Goal: Information Seeking & Learning: Learn about a topic

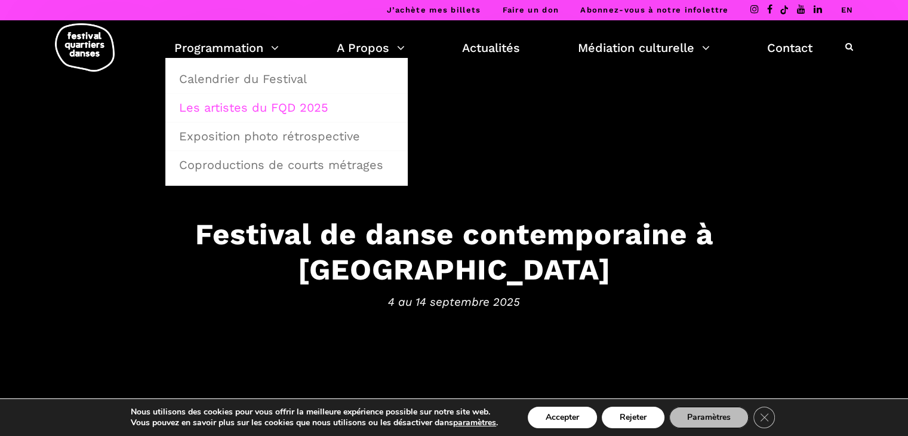
click at [279, 106] on link "Les artistes du FQD 2025" at bounding box center [286, 107] width 229 height 27
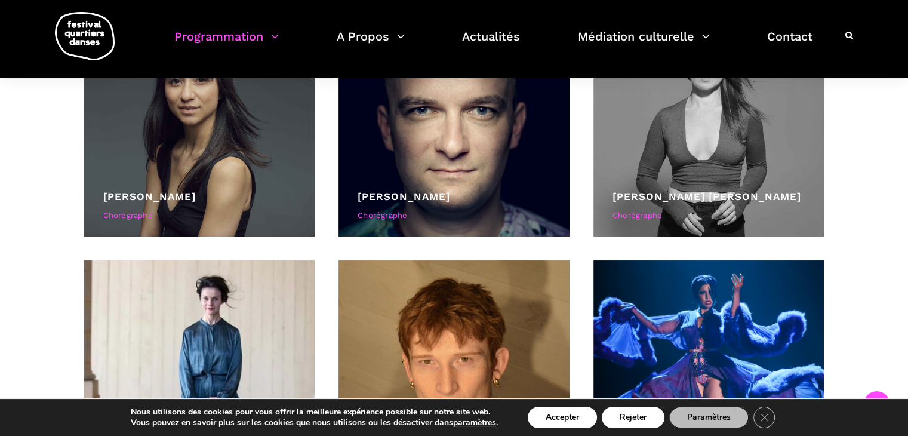
scroll to position [1742, 0]
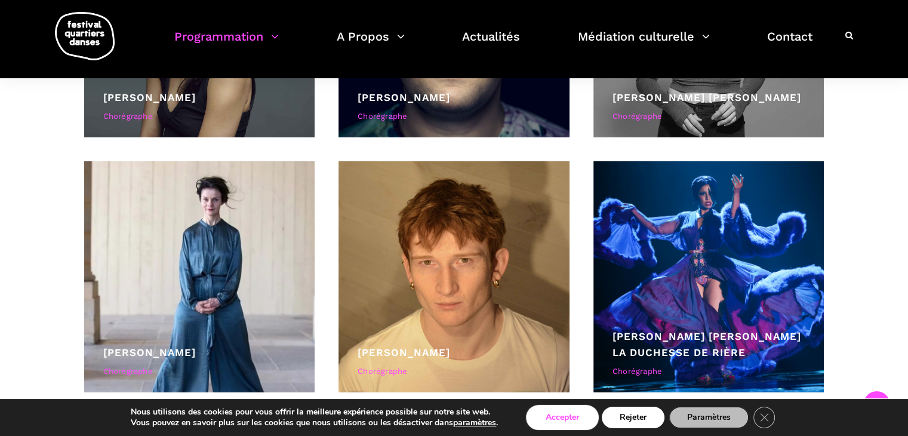
click at [561, 416] on button "Accepter" at bounding box center [561, 416] width 69 height 21
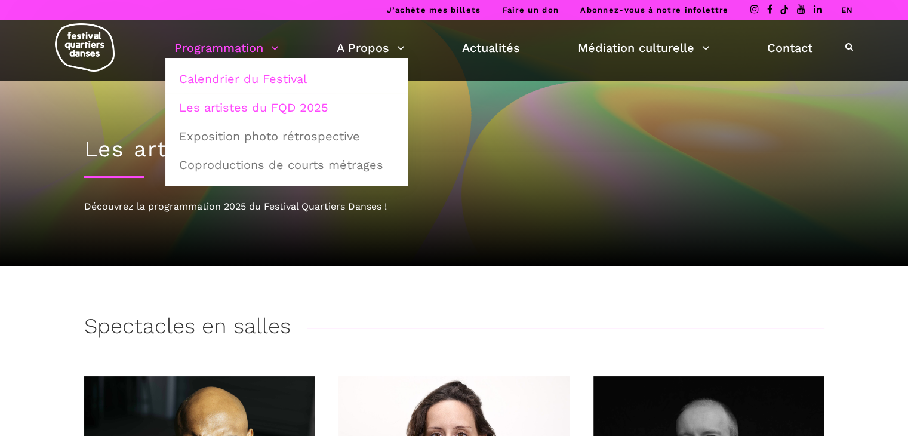
click at [255, 79] on link "Calendrier du Festival" at bounding box center [286, 78] width 229 height 27
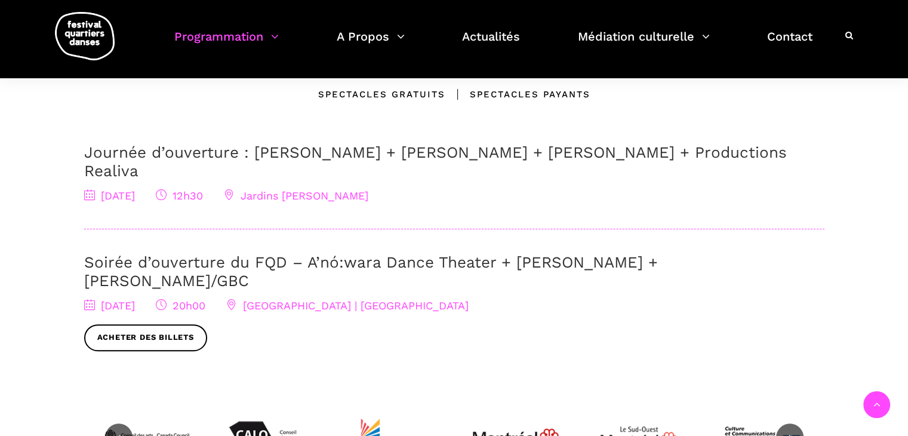
scroll to position [368, 0]
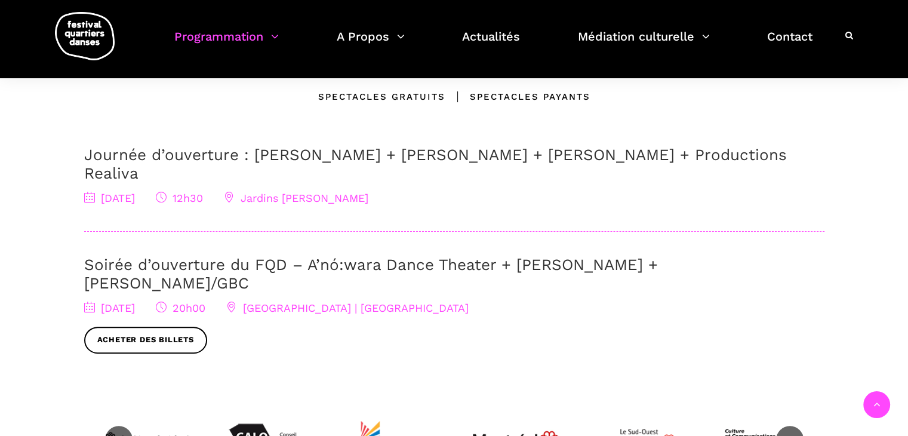
click at [419, 255] on link "Soirée d’ouverture du FQD – A’nó:wara Dance Theater + Charles Brecard + Etienne…" at bounding box center [370, 273] width 573 height 36
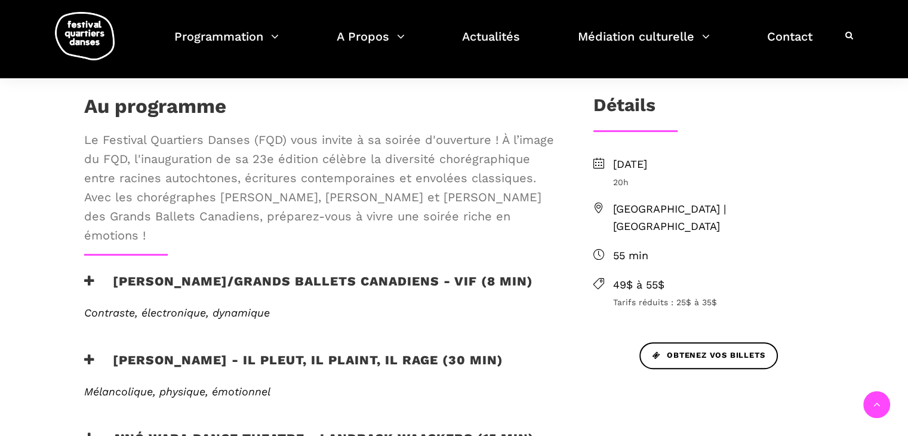
scroll to position [338, 0]
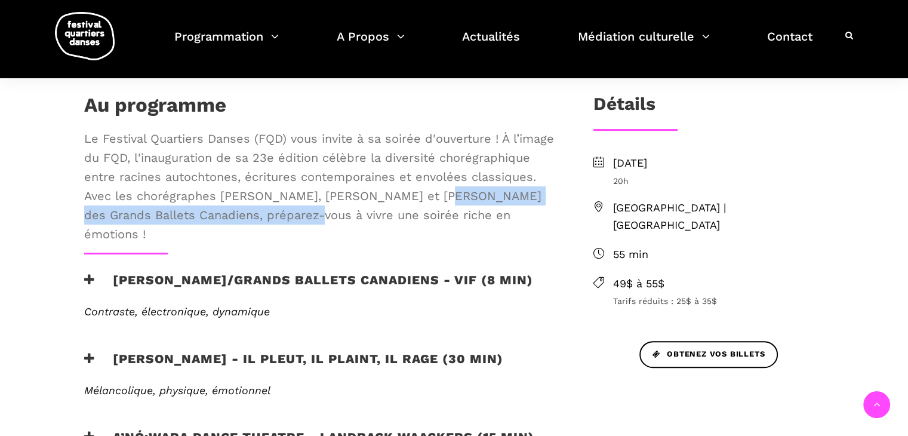
drag, startPoint x: 422, startPoint y: 192, endPoint x: 310, endPoint y: 213, distance: 113.5
click at [310, 213] on span "Le Festival Quartiers Danses (FQD) vous invite à sa soirée d'ouverture ! À l’im…" at bounding box center [319, 186] width 470 height 115
copy span "Étienne Gagnon-Delorme des Grands Ballets Canadiens"
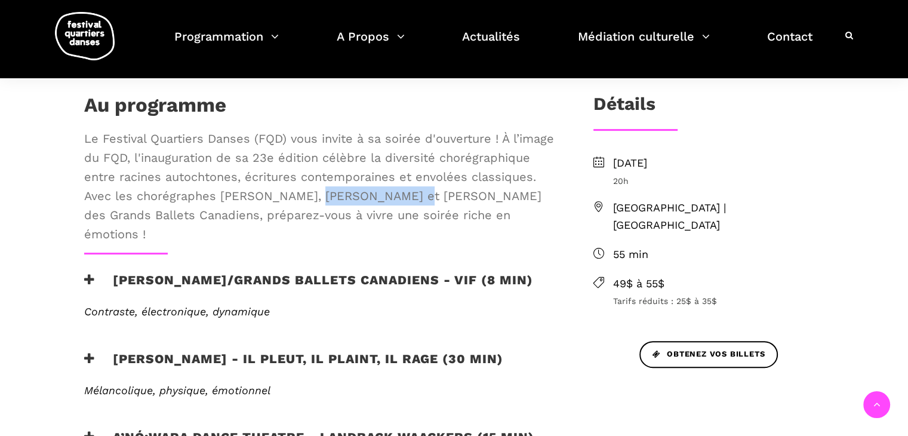
drag, startPoint x: 308, startPoint y: 189, endPoint x: 399, endPoint y: 196, distance: 91.6
click at [399, 196] on span "Le Festival Quartiers Danses (FQD) vous invite à sa soirée d'ouverture ! À l’im…" at bounding box center [319, 186] width 470 height 115
copy span "Charles Brecard"
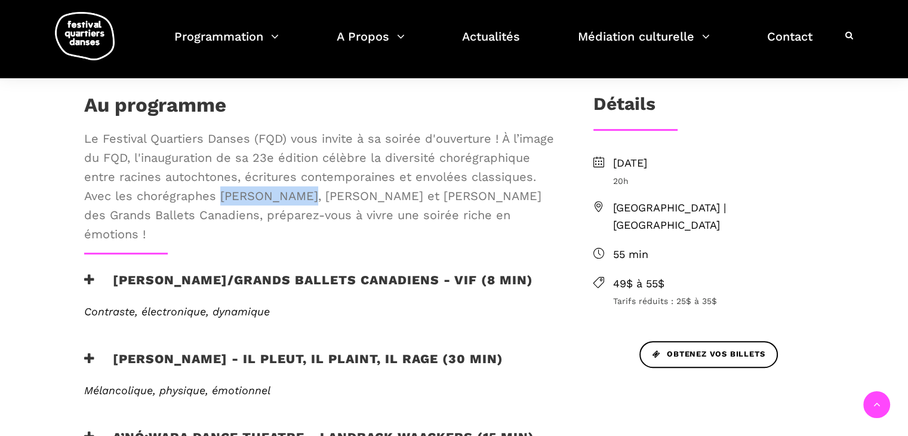
drag, startPoint x: 220, startPoint y: 193, endPoint x: 300, endPoint y: 196, distance: 80.6
click at [300, 196] on span "Le Festival Quartiers Danses (FQD) vous invite à sa soirée d'ouverture ! À l’im…" at bounding box center [319, 186] width 470 height 115
copy span "Barbara Diabo"
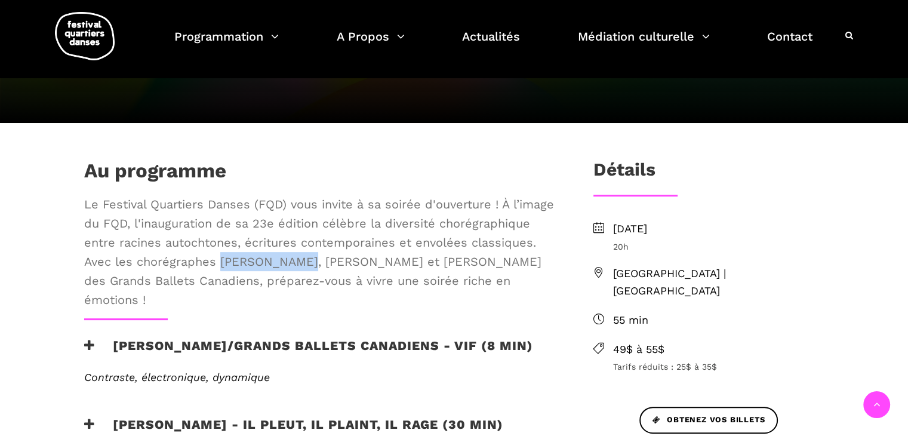
scroll to position [189, 0]
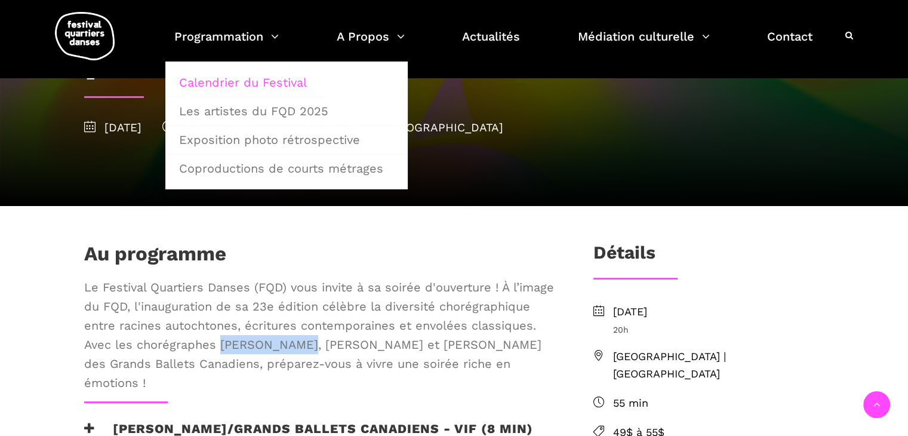
click at [264, 84] on link "Calendrier du Festival" at bounding box center [286, 82] width 229 height 27
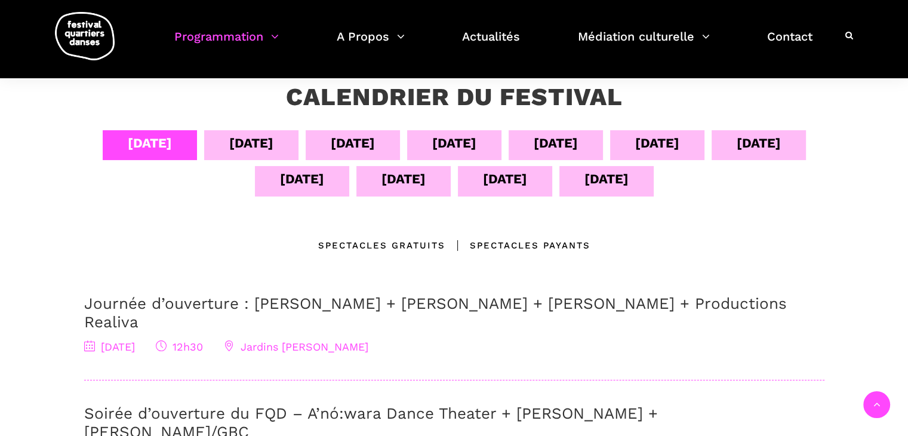
scroll to position [212, 0]
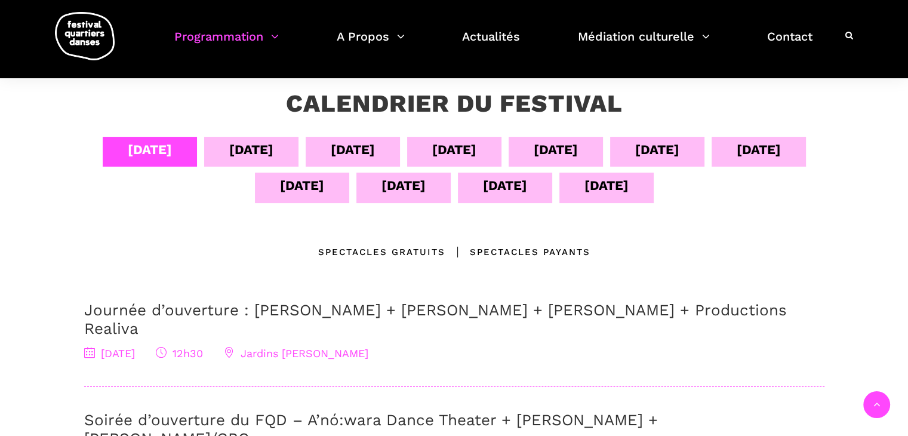
click at [306, 306] on link "Journée d’ouverture : [PERSON_NAME] + [PERSON_NAME] + [PERSON_NAME] + Productio…" at bounding box center [435, 319] width 702 height 36
click at [250, 144] on div "05 sept" at bounding box center [251, 149] width 44 height 21
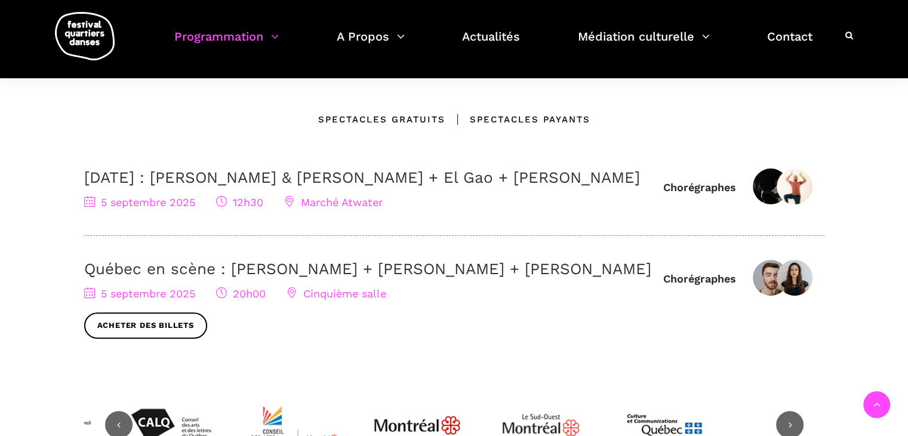
scroll to position [358, 0]
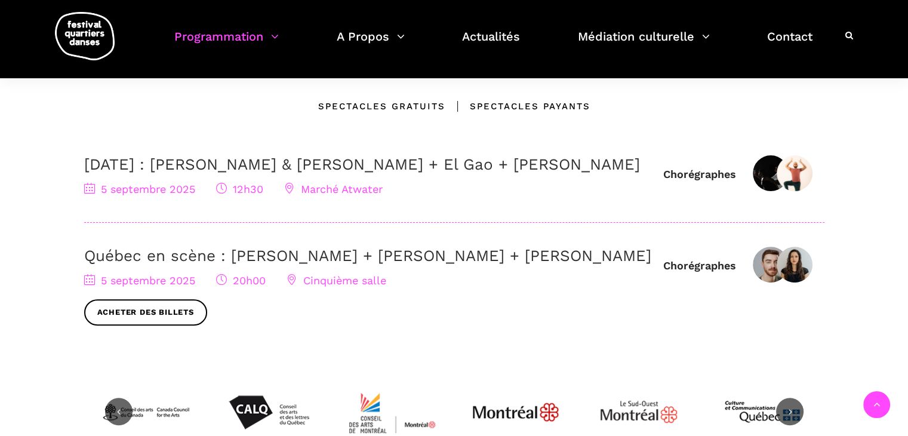
click at [299, 157] on link "5 septembre : Athena Lucie Assamba & Leah Danga + El Gao + Rameez Karim" at bounding box center [362, 164] width 556 height 18
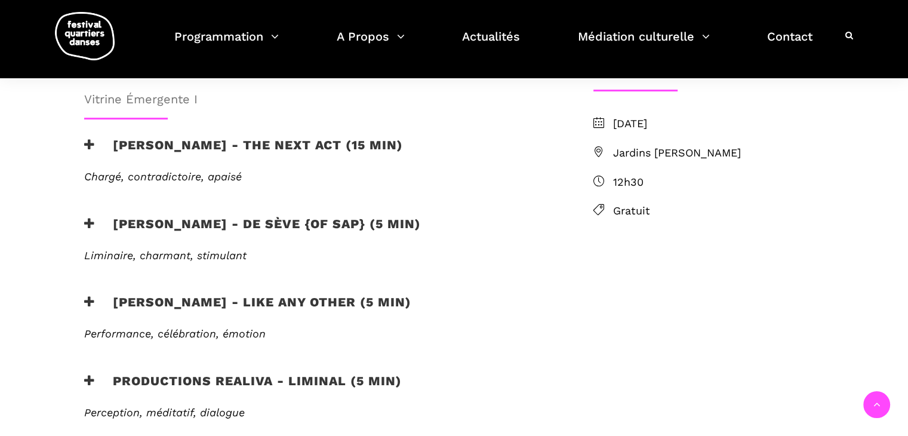
scroll to position [393, 0]
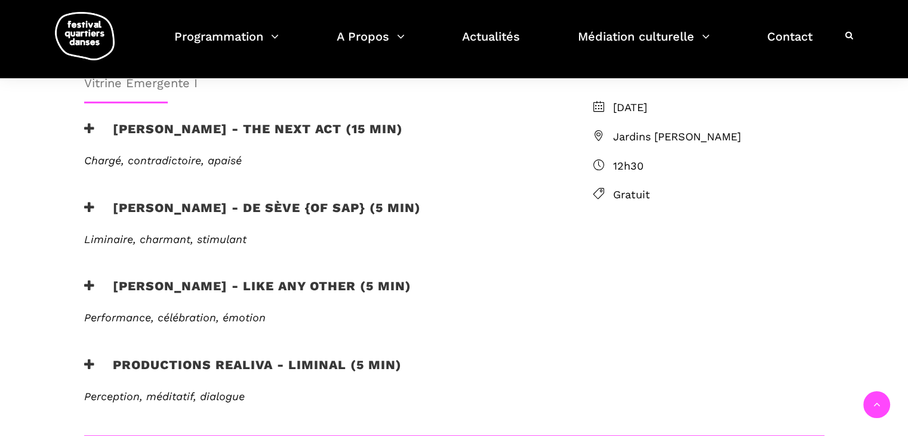
click at [137, 278] on h3 "[PERSON_NAME] - Like any other (5 min)" at bounding box center [247, 293] width 327 height 30
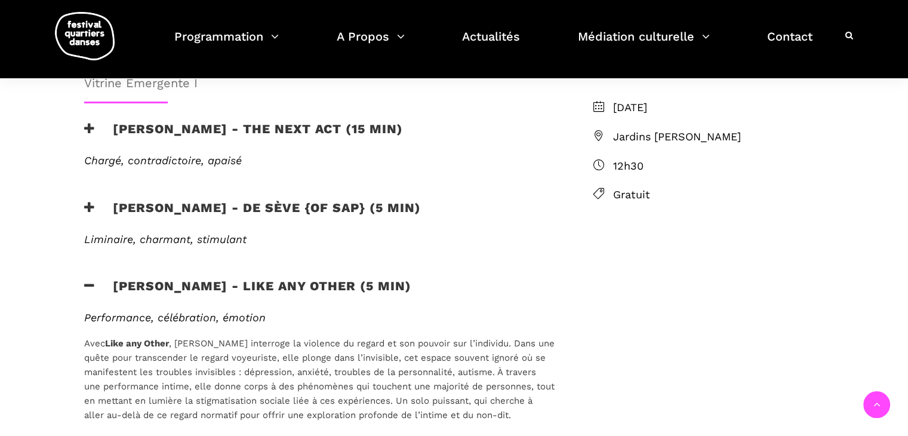
click at [137, 278] on h3 "[PERSON_NAME] - Like any other (5 min)" at bounding box center [247, 293] width 327 height 30
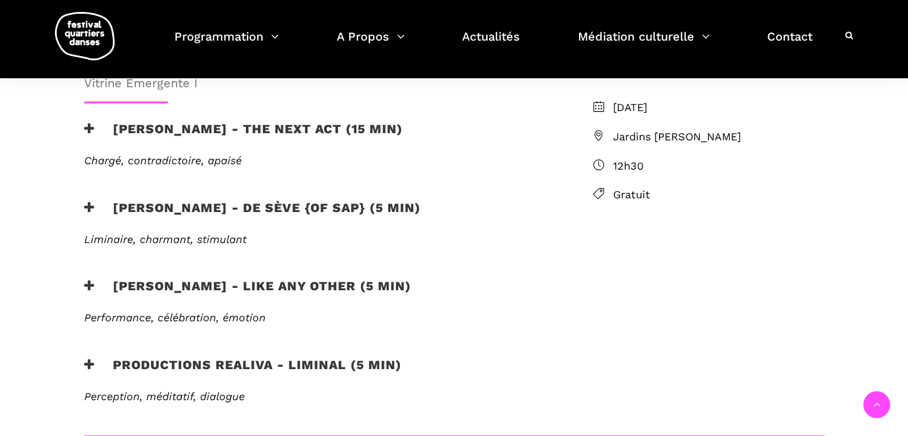
click at [119, 200] on h3 "[PERSON_NAME] - de sève {of sap} (5 min)" at bounding box center [252, 215] width 337 height 30
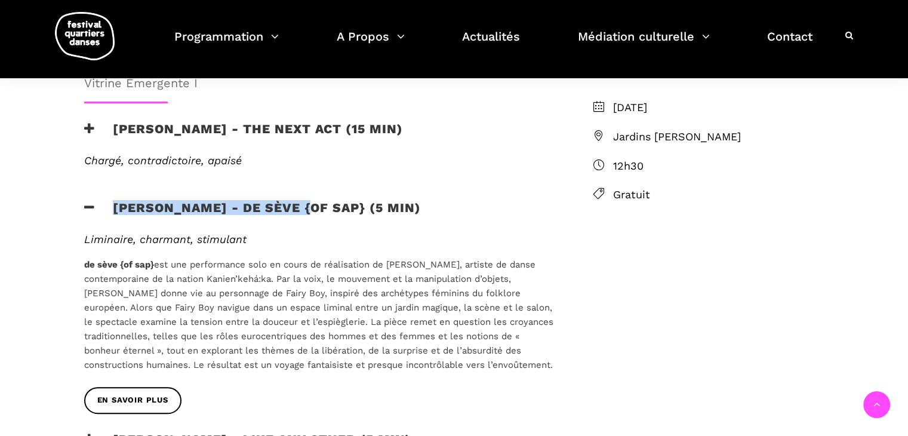
drag, startPoint x: 113, startPoint y: 165, endPoint x: 305, endPoint y: 167, distance: 192.1
click at [305, 200] on h3 "[PERSON_NAME] - de sève {of sap} (5 min)" at bounding box center [252, 215] width 337 height 30
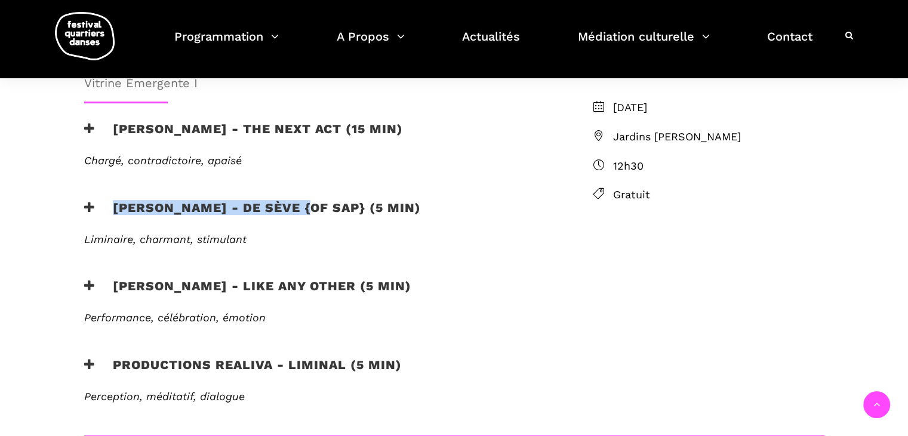
copy h3 "[PERSON_NAME] - de sève {of sap}"
click at [147, 278] on h3 "[PERSON_NAME] - Like any other (5 min)" at bounding box center [247, 293] width 327 height 30
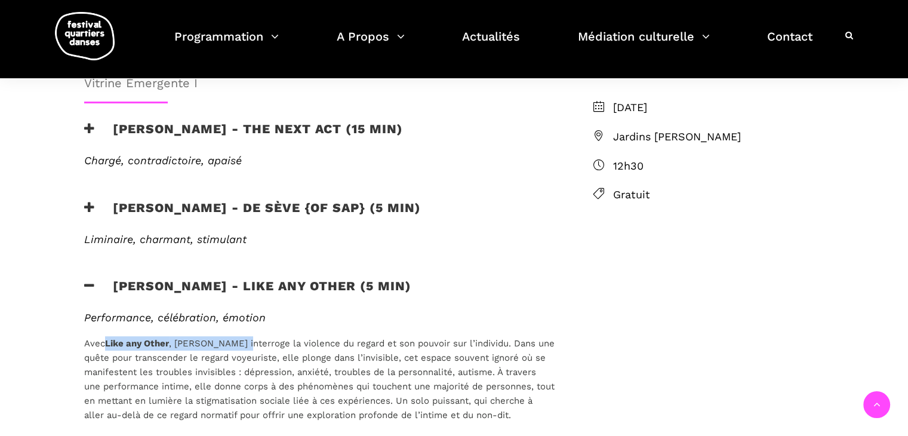
drag, startPoint x: 107, startPoint y: 304, endPoint x: 246, endPoint y: 306, distance: 138.5
click at [246, 338] on span "Avec Like any Other , [PERSON_NAME] interroge la violence du regard et son pouv…" at bounding box center [319, 379] width 470 height 82
copy span "Like any Other , Morgane Guillou"
click at [411, 278] on h3 "Morgane Guillou - Like any other (5 min)" at bounding box center [247, 293] width 327 height 30
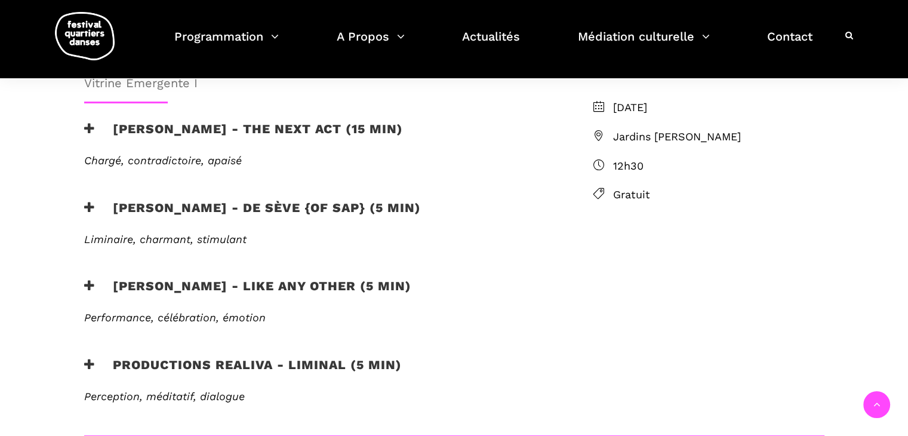
click at [193, 121] on h3 "Jake poloz - the next act (15 min)" at bounding box center [243, 136] width 319 height 30
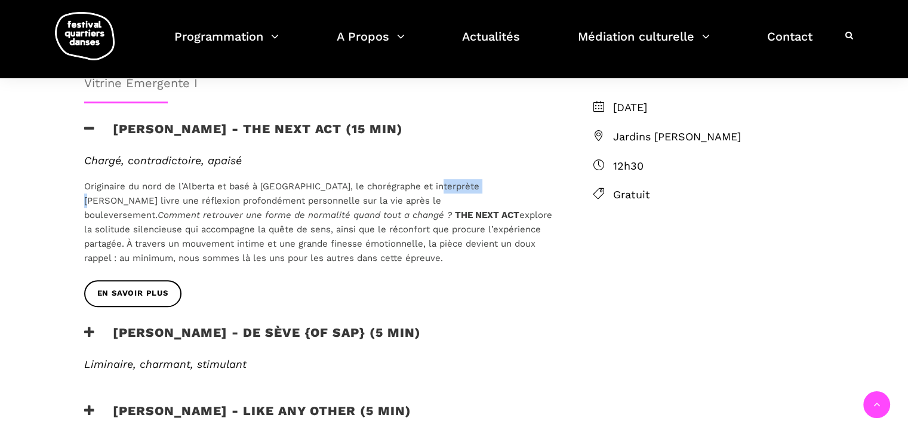
drag, startPoint x: 432, startPoint y: 146, endPoint x: 477, endPoint y: 150, distance: 45.5
click at [477, 179] on p "Originaire du nord de l’Alberta et basé à Montréal, le chorégraphe et interprèt…" at bounding box center [319, 222] width 470 height 86
copy p "Jake Poloz"
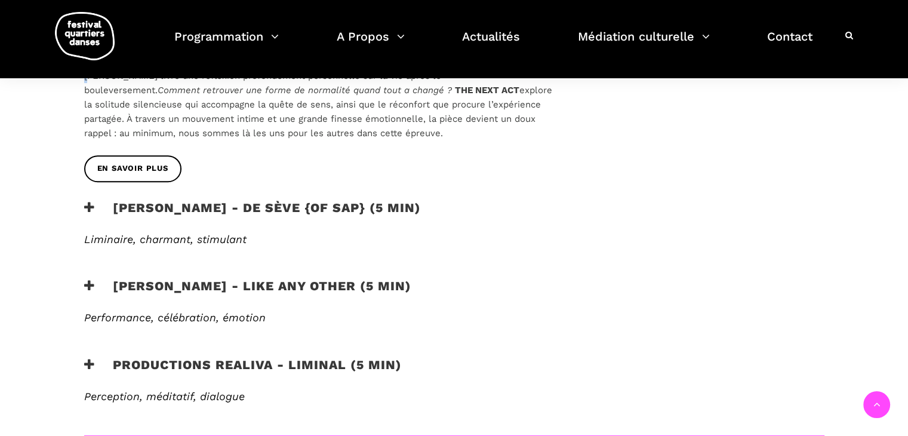
scroll to position [524, 0]
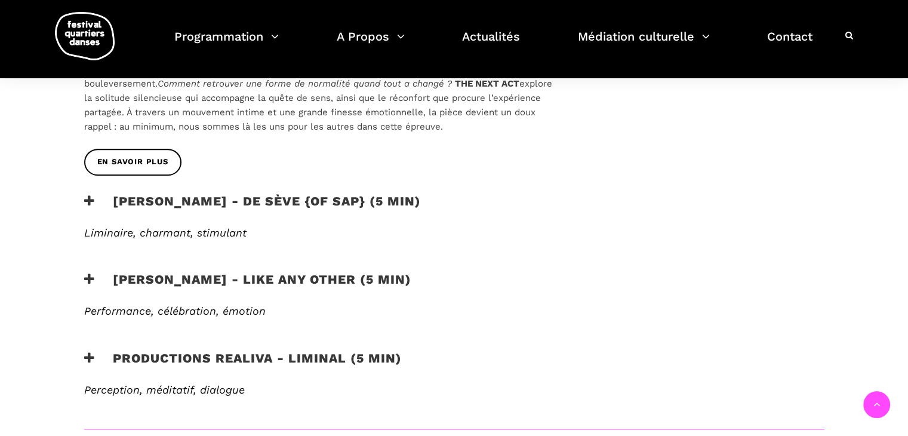
click at [203, 350] on h3 "Productions Realiva - Liminal (5 min)" at bounding box center [242, 365] width 317 height 30
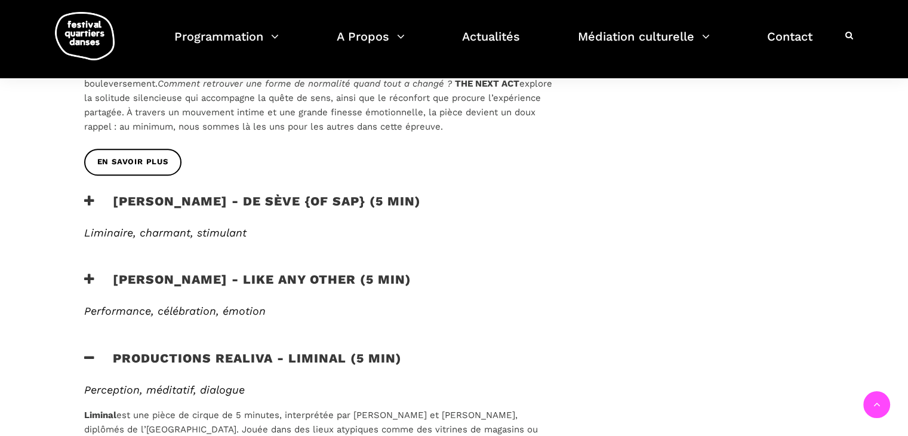
click at [310, 409] on span "Liminal est une pièce de cirque de 5 minutes, interprétée par Philippe Dupuis e…" at bounding box center [310, 436] width 453 height 54
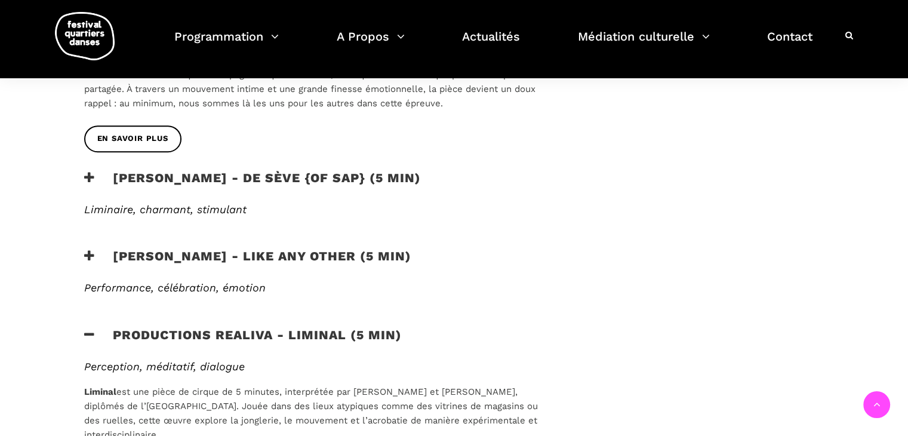
scroll to position [548, 0]
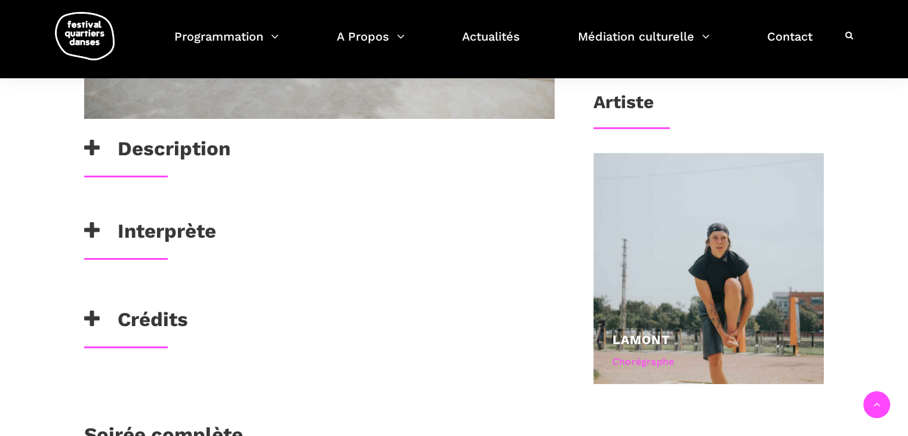
scroll to position [501, 0]
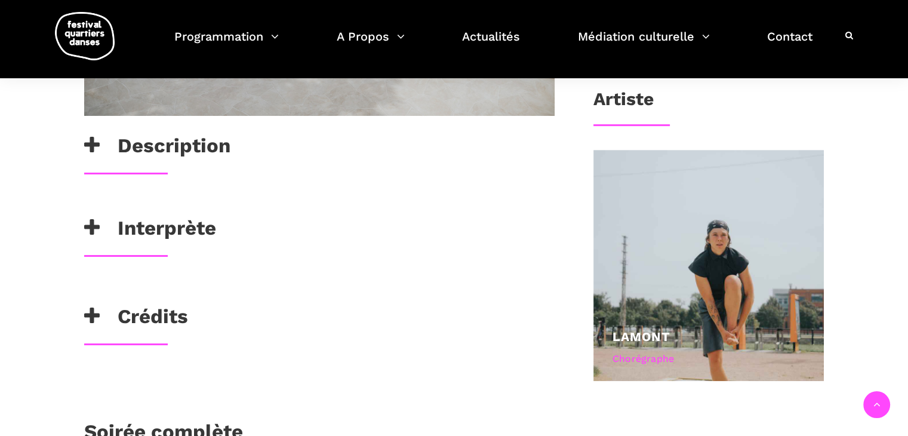
click at [122, 230] on h3 "Interprète" at bounding box center [150, 231] width 132 height 30
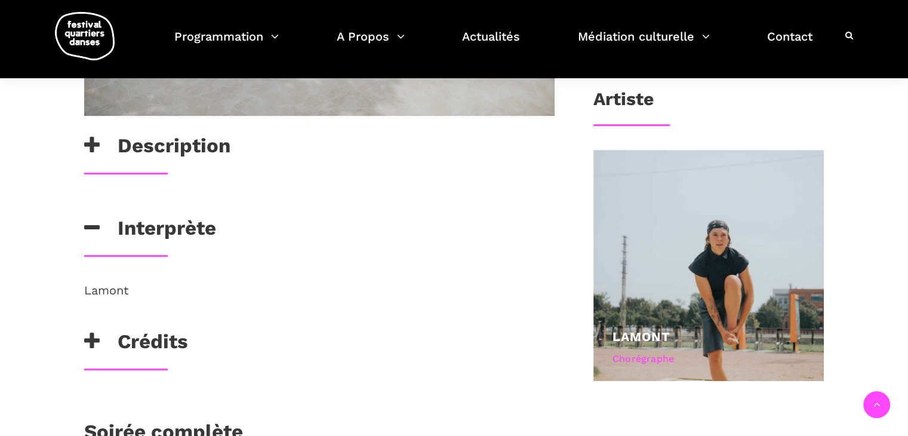
click at [122, 230] on h3 "Interprète" at bounding box center [150, 231] width 132 height 30
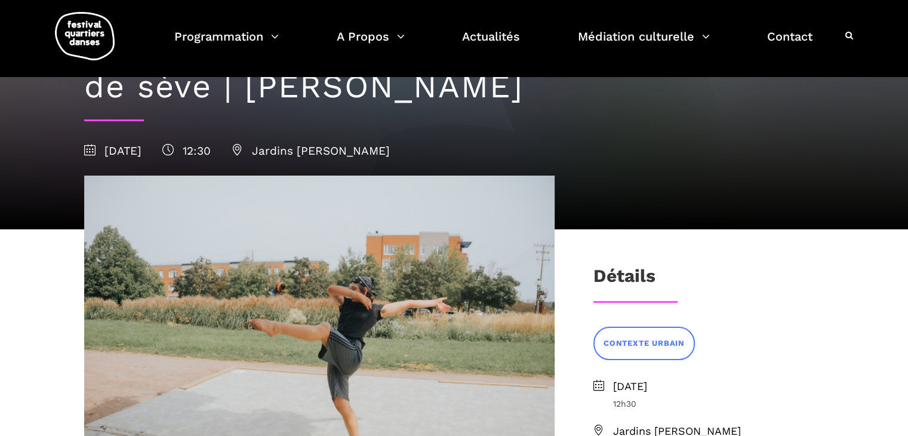
scroll to position [70, 0]
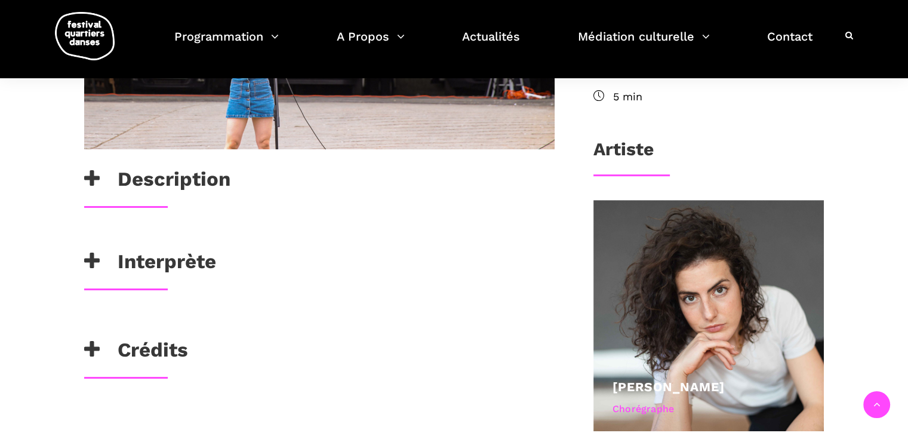
scroll to position [477, 0]
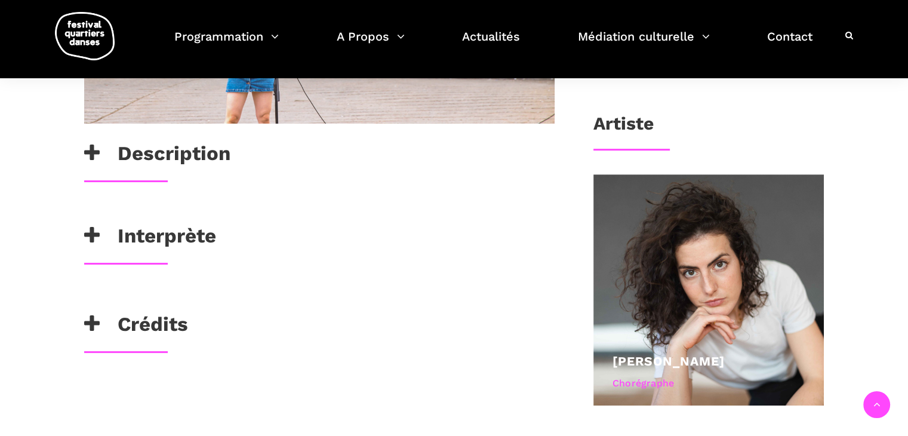
click at [201, 227] on h3 "Interprète" at bounding box center [150, 239] width 132 height 30
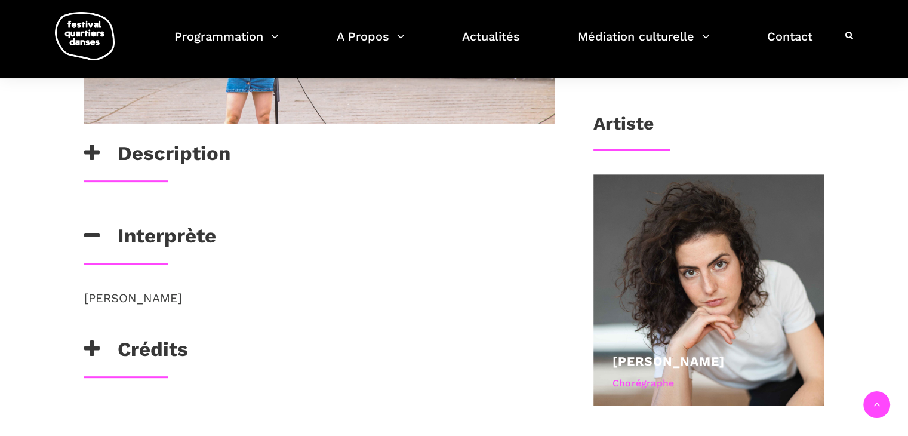
drag, startPoint x: 86, startPoint y: 294, endPoint x: 196, endPoint y: 304, distance: 110.9
click at [196, 304] on p "Morgane Guillou" at bounding box center [319, 297] width 470 height 19
copy span "Morgane Guillou"
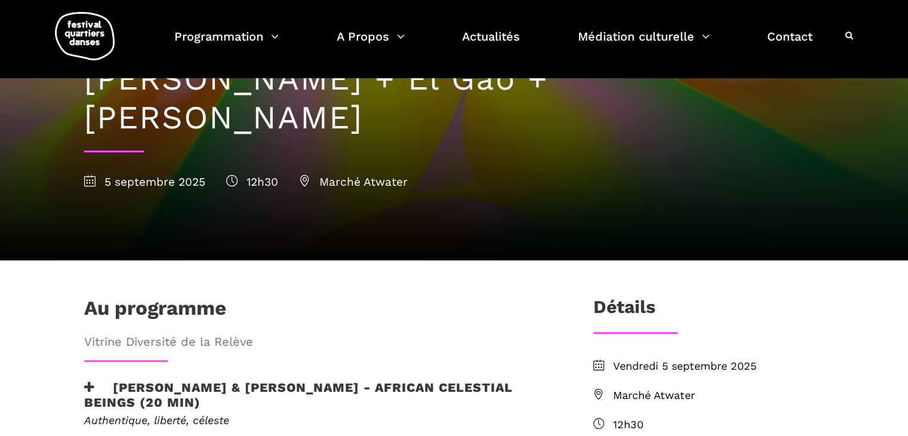
scroll to position [8, 0]
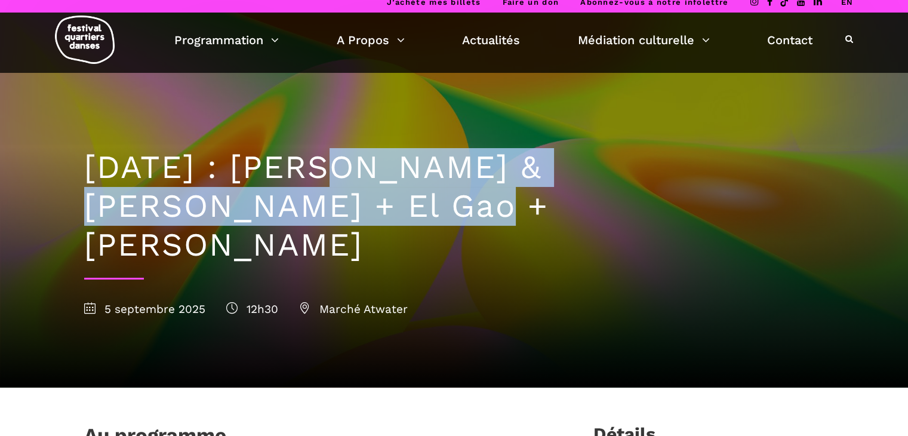
drag, startPoint x: 334, startPoint y: 163, endPoint x: 279, endPoint y: 199, distance: 65.4
click at [279, 199] on h1 "5 septembre : Athena Lucie Assamba & Leah Danga + El Gao + Rameez Karim" at bounding box center [454, 206] width 740 height 116
copy h1 "Athena Lucie Assamba & Leah Danga"
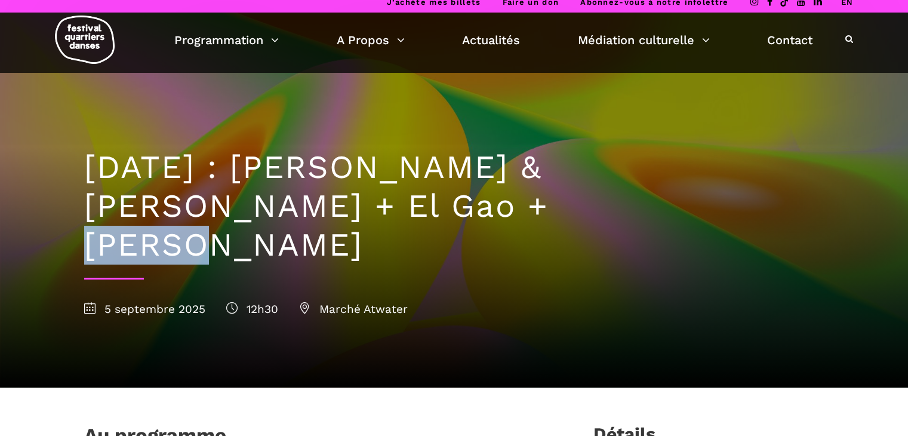
drag, startPoint x: 323, startPoint y: 210, endPoint x: 424, endPoint y: 211, distance: 100.8
click at [424, 211] on h1 "5 septembre : Athena Lucie Assamba & Leah Danga + El Gao + Rameez Karim" at bounding box center [454, 206] width 740 height 116
copy h1 "El Gao"
drag, startPoint x: 480, startPoint y: 206, endPoint x: 711, endPoint y: 202, distance: 230.9
click at [711, 202] on h1 "5 septembre : Athena Lucie Assamba & Leah Danga + El Gao + Rameez Karim" at bounding box center [454, 206] width 740 height 116
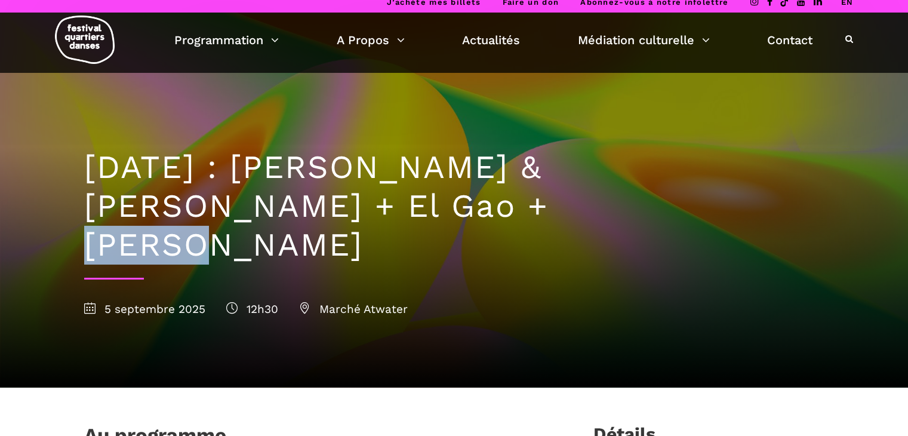
copy h1 "Rameez Karim"
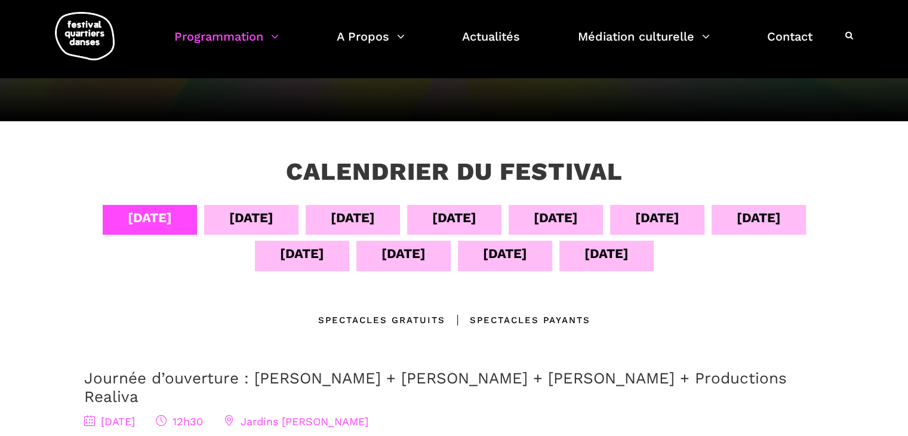
scroll to position [130, 0]
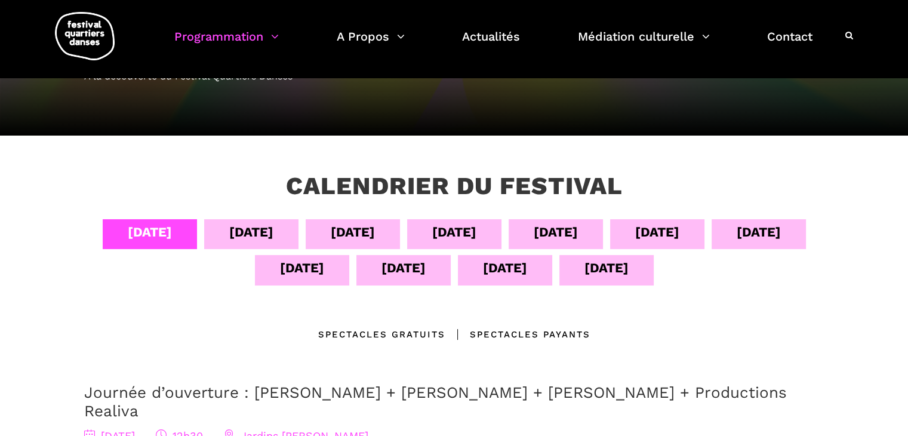
click at [264, 232] on div "05 sept" at bounding box center [251, 231] width 44 height 21
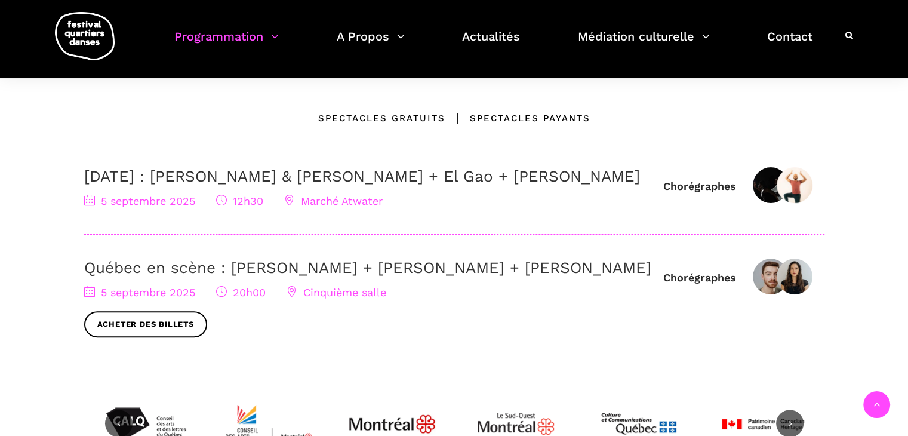
scroll to position [361, 0]
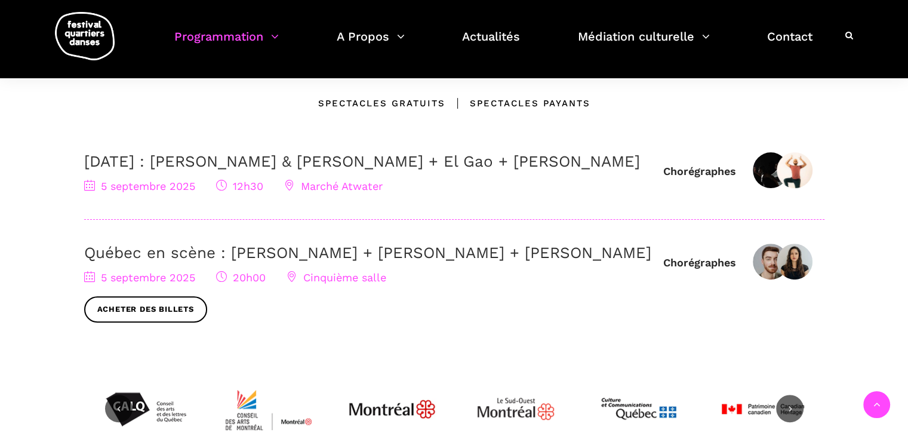
click at [360, 261] on link "Québec en scène : [PERSON_NAME] + [PERSON_NAME] + [PERSON_NAME]" at bounding box center [367, 252] width 567 height 18
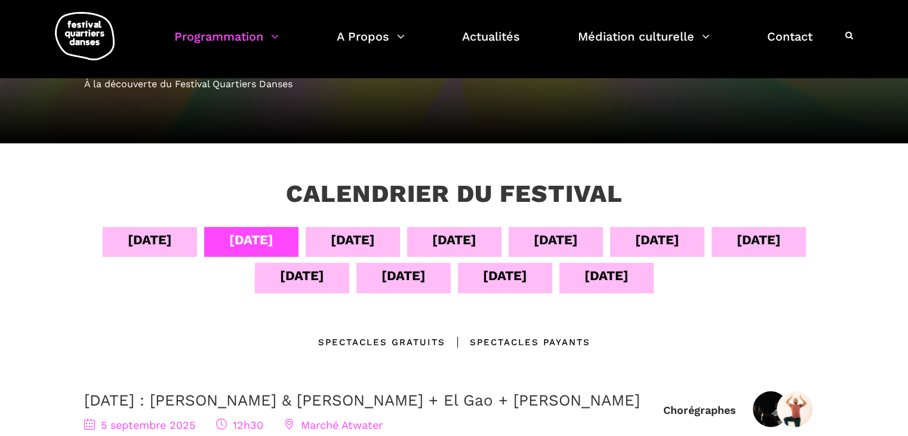
scroll to position [85, 0]
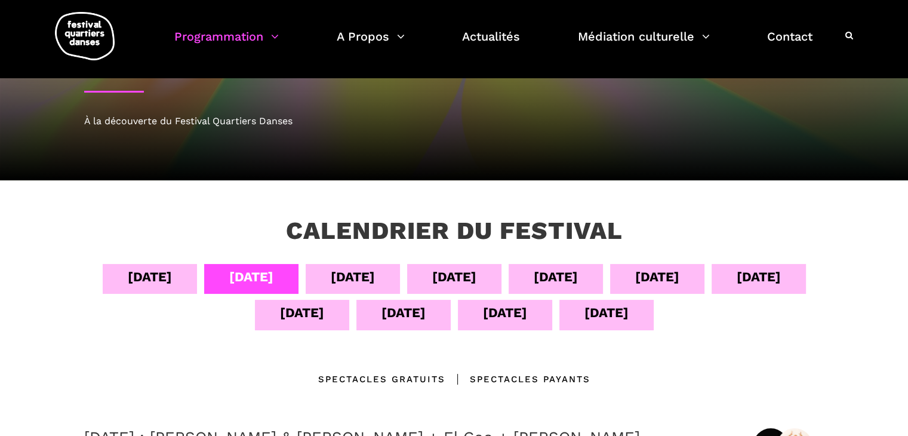
click at [336, 269] on div "06 sept" at bounding box center [353, 276] width 44 height 21
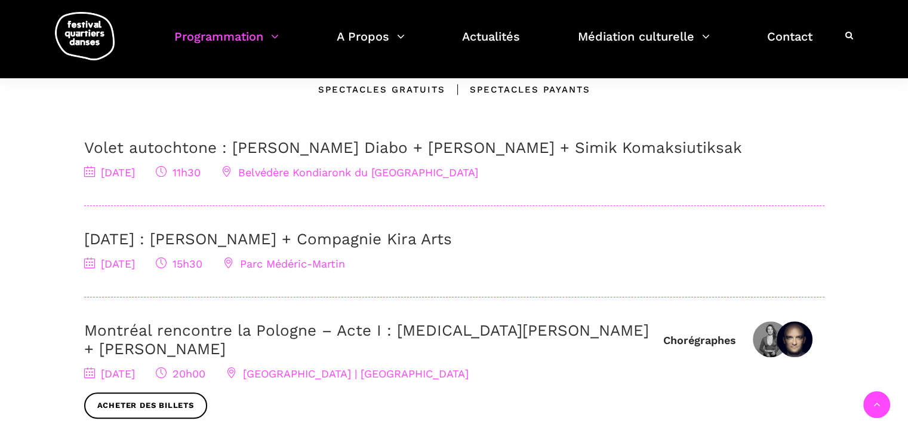
scroll to position [381, 0]
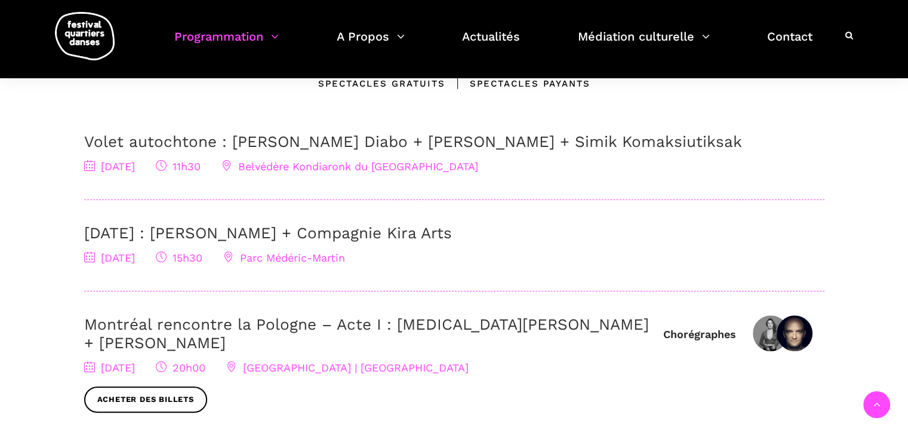
click at [303, 143] on link "Volet autochtone : [PERSON_NAME] Diabo + [PERSON_NAME] + Simik Komaksiutiksak" at bounding box center [413, 141] width 658 height 18
click at [374, 237] on link "6 Septembre : Charles Brecard + Compagnie Kira Arts" at bounding box center [268, 233] width 368 height 18
click at [378, 317] on link "Montréal rencontre la Pologne – Acte I : Kyra Jean Green + Janusz Orlik" at bounding box center [366, 333] width 564 height 36
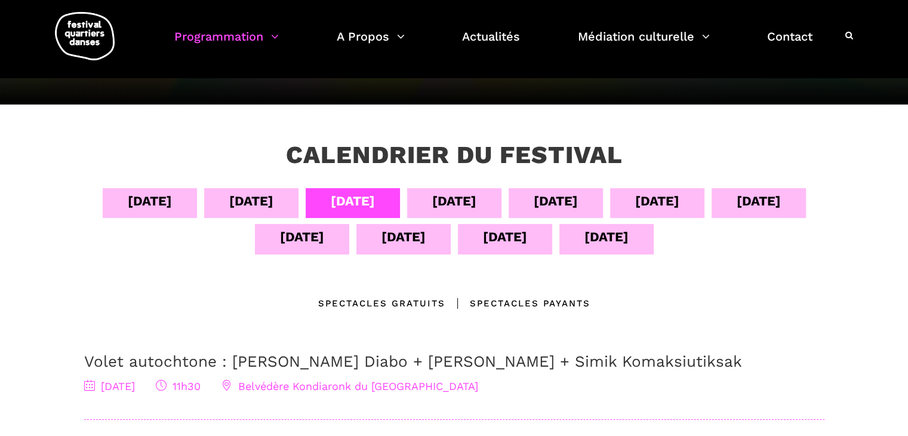
scroll to position [130, 0]
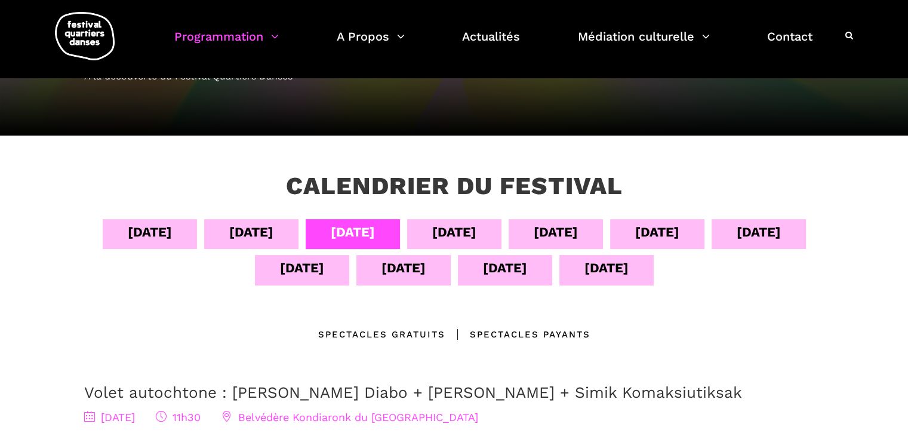
click at [466, 226] on div "07 sept" at bounding box center [454, 231] width 44 height 21
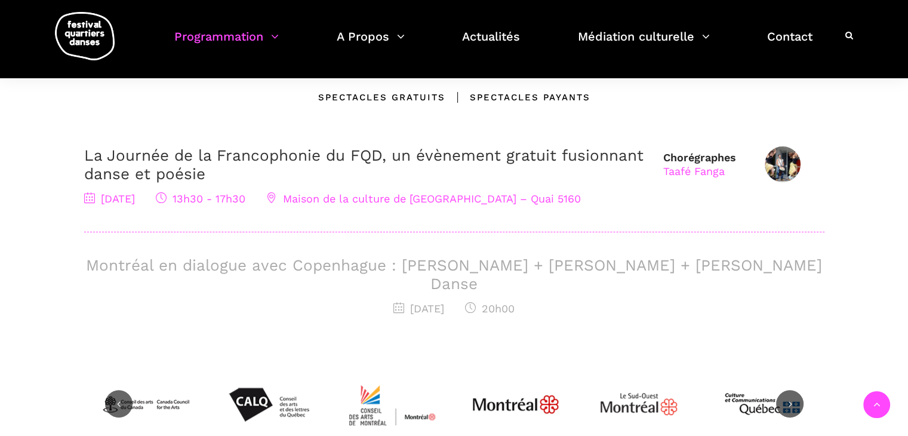
scroll to position [398, 0]
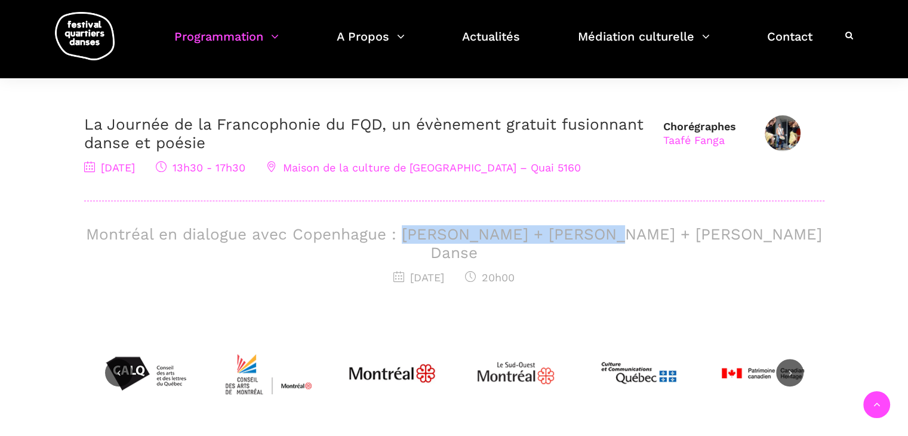
drag, startPoint x: 406, startPoint y: 239, endPoint x: 597, endPoint y: 241, distance: 190.9
click at [597, 241] on h3 "Montréal en dialogue avec Copenhague : Charles-Alexis Desgagnés + Lene Boel + S…" at bounding box center [454, 243] width 740 height 37
copy h3 "Charles-Alexis Desgagnés"
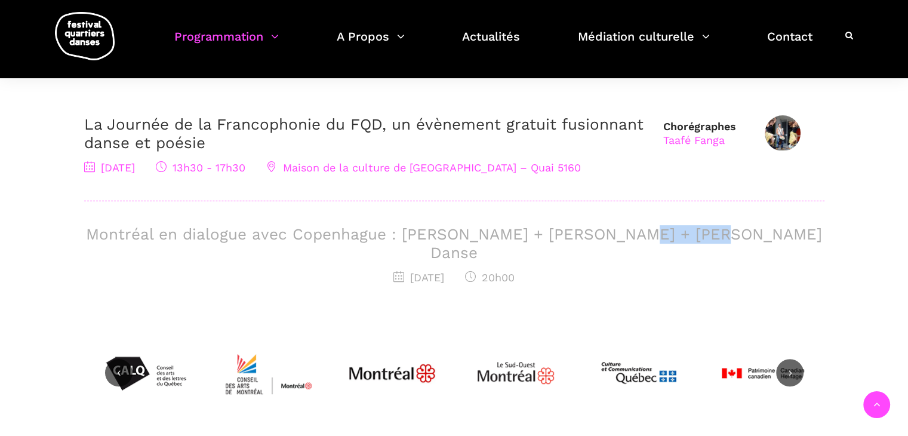
drag, startPoint x: 619, startPoint y: 234, endPoint x: 695, endPoint y: 236, distance: 75.2
click at [695, 236] on h3 "Montréal en dialogue avec Copenhague : Charles-Alexis Desgagnés + Lene Boel + S…" at bounding box center [454, 243] width 740 height 37
copy h3 "Lene Boel"
drag, startPoint x: 827, startPoint y: 229, endPoint x: 718, endPoint y: 230, distance: 109.2
click at [718, 230] on div "04 sept 05 sept 06 sept 07 sept 08 sept 09 sept 10 sept 11 sept 12 sept 13 sept…" at bounding box center [454, 139] width 764 height 377
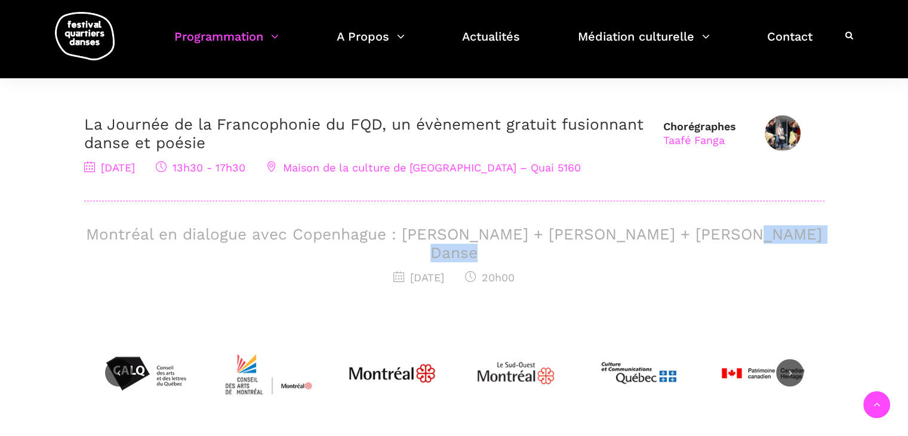
copy h3 "Skeels Danse"
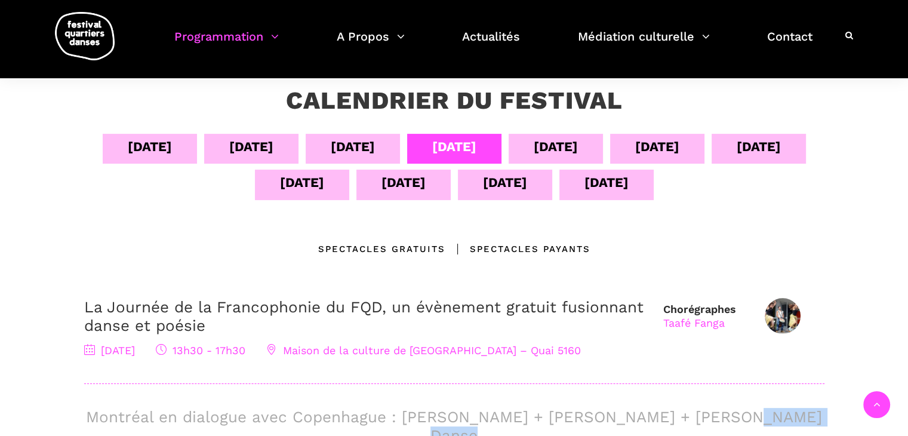
scroll to position [193, 0]
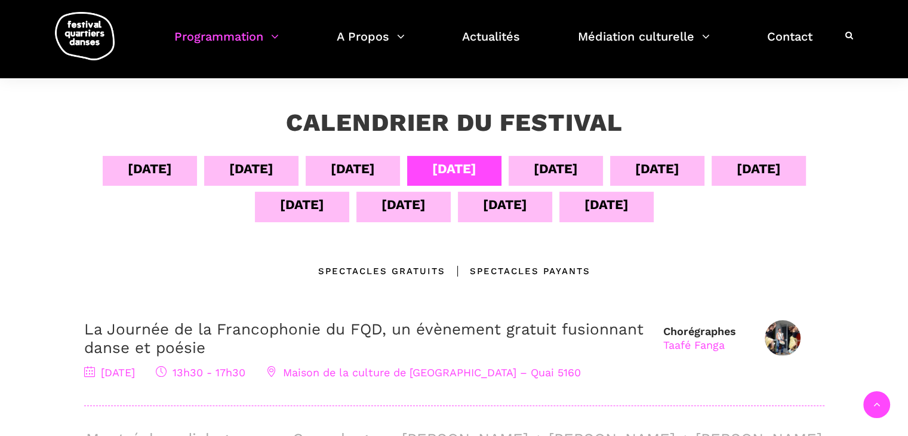
click at [566, 165] on div "08 sept" at bounding box center [555, 168] width 44 height 21
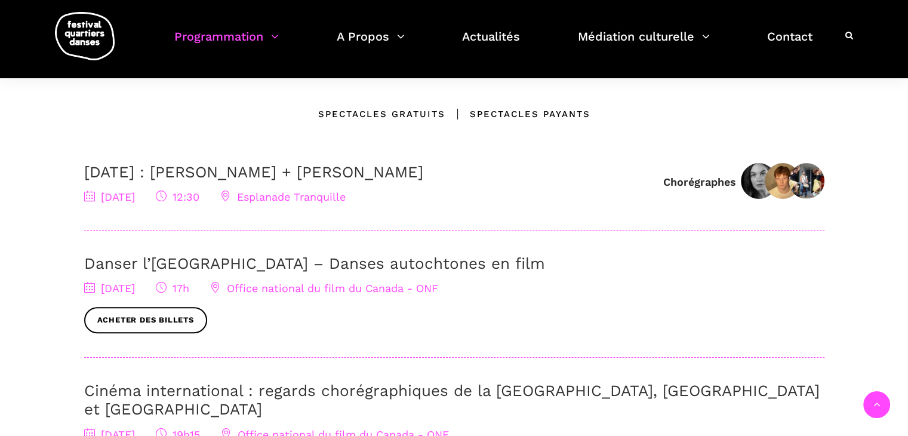
scroll to position [318, 0]
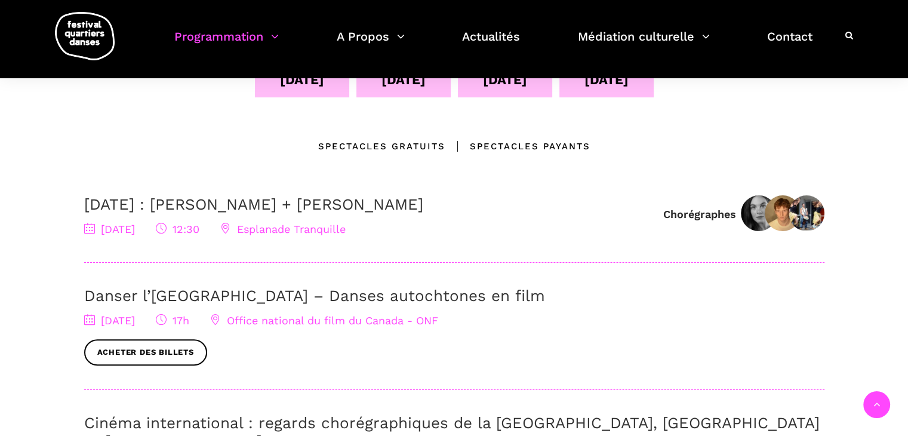
click at [280, 201] on link "8 septembre : Linus Jansner + Rebecca Margolick" at bounding box center [253, 204] width 339 height 18
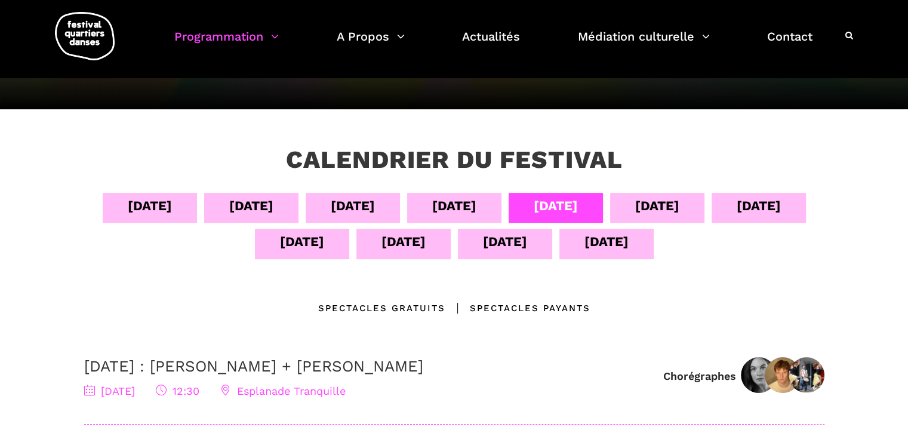
scroll to position [152, 0]
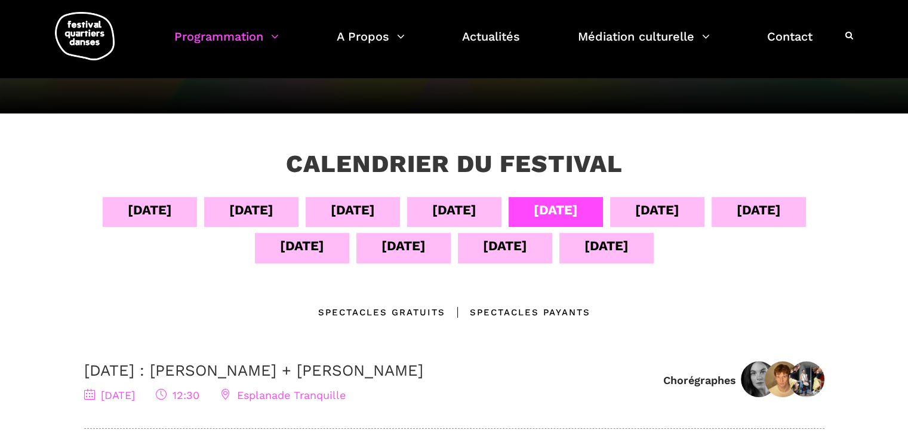
click at [671, 205] on div "09 sept" at bounding box center [657, 209] width 44 height 21
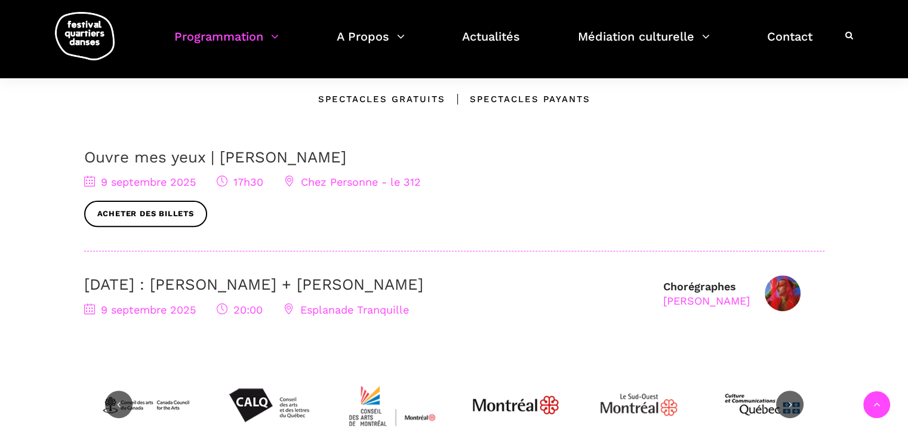
scroll to position [373, 0]
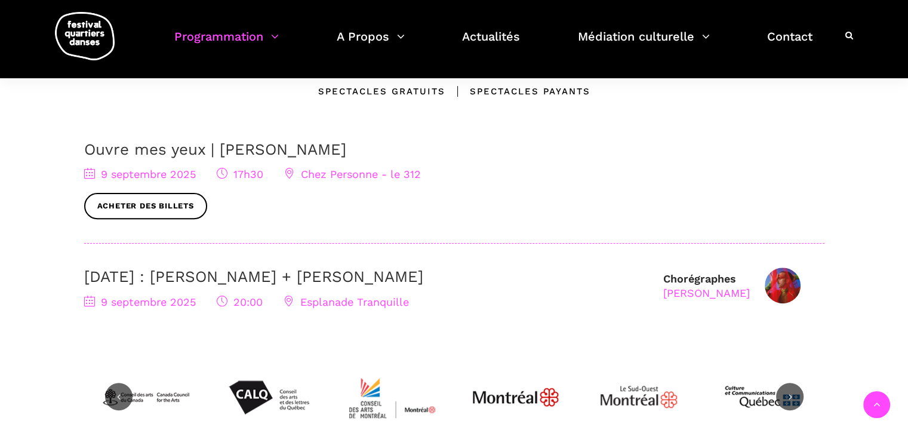
click at [254, 275] on link "9 septembre : Nicholas Bellefleur + Linus Jansner" at bounding box center [253, 276] width 339 height 18
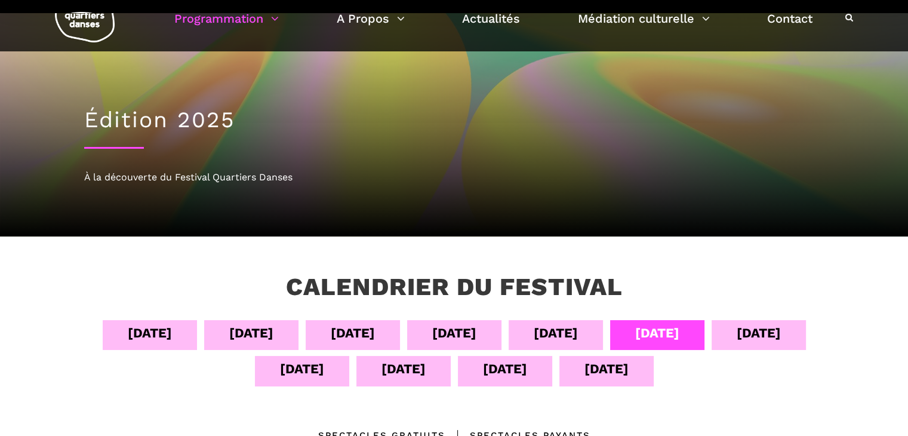
scroll to position [26, 0]
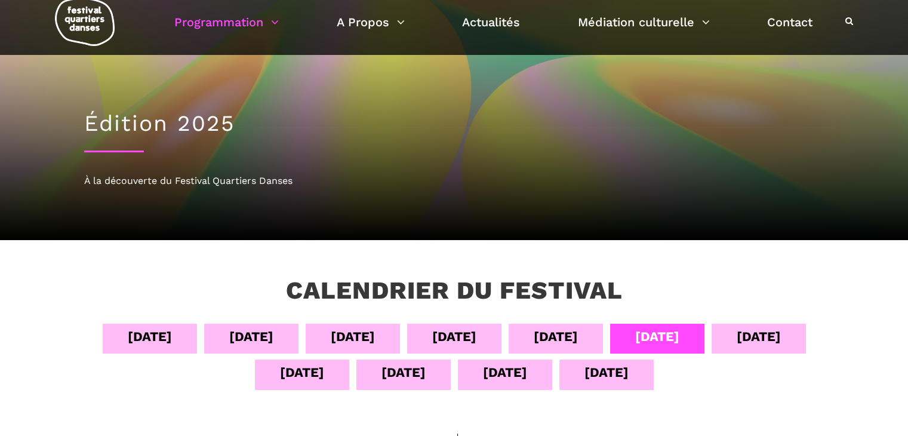
click at [780, 342] on div "10 sept" at bounding box center [758, 336] width 44 height 21
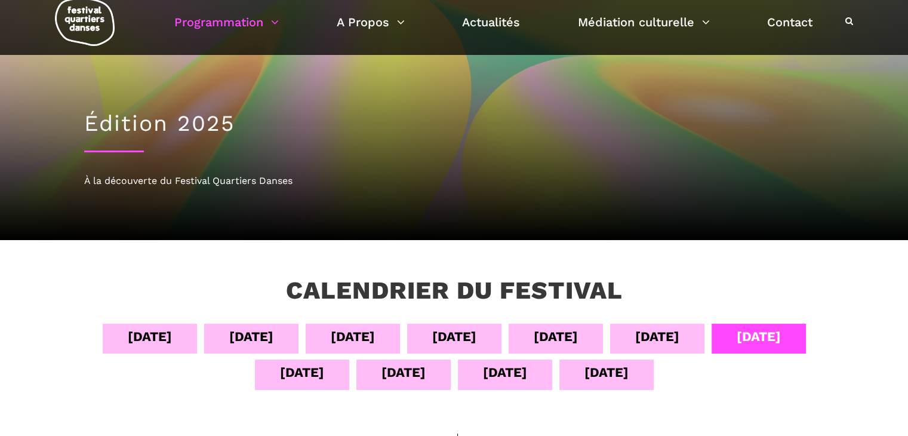
scroll to position [321, 0]
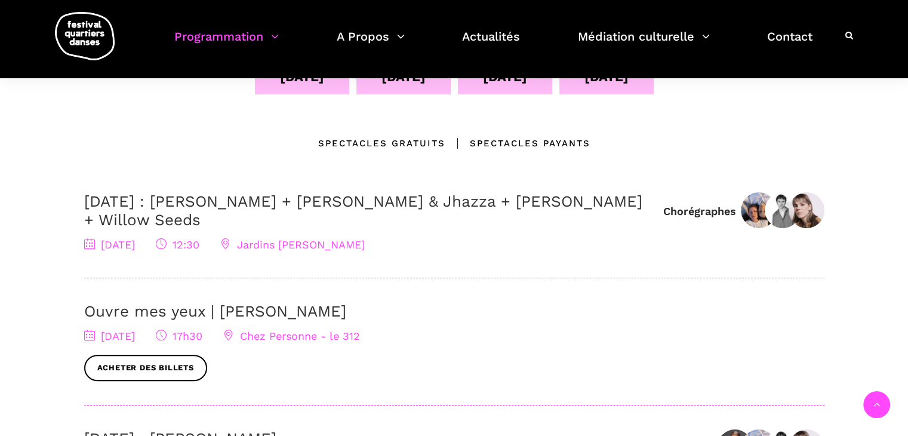
click at [339, 199] on link "10 septembre : Anna Vauquier + Lara & Jhazza + Vincent Lacasse + Willow Seeds" at bounding box center [363, 210] width 558 height 36
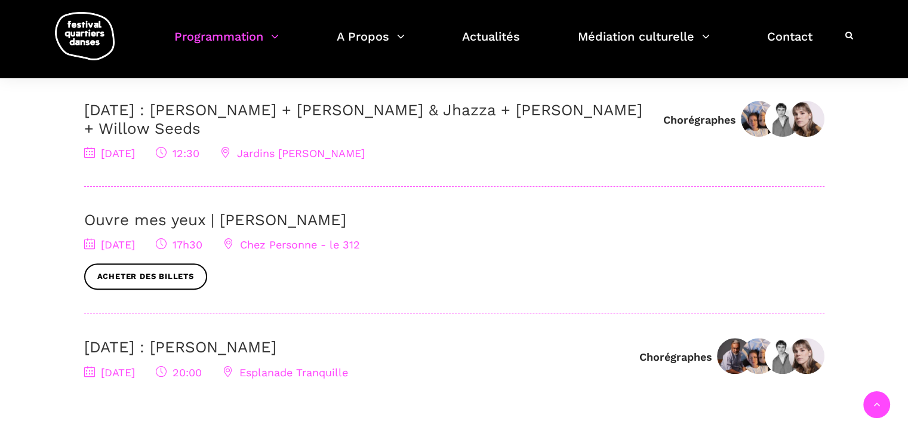
scroll to position [487, 0]
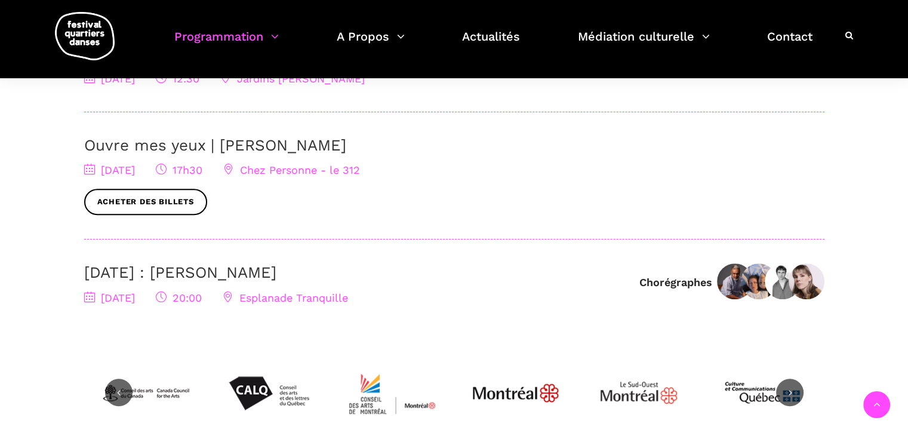
click at [227, 266] on link "10 septembre : Sinha Danse" at bounding box center [180, 272] width 192 height 18
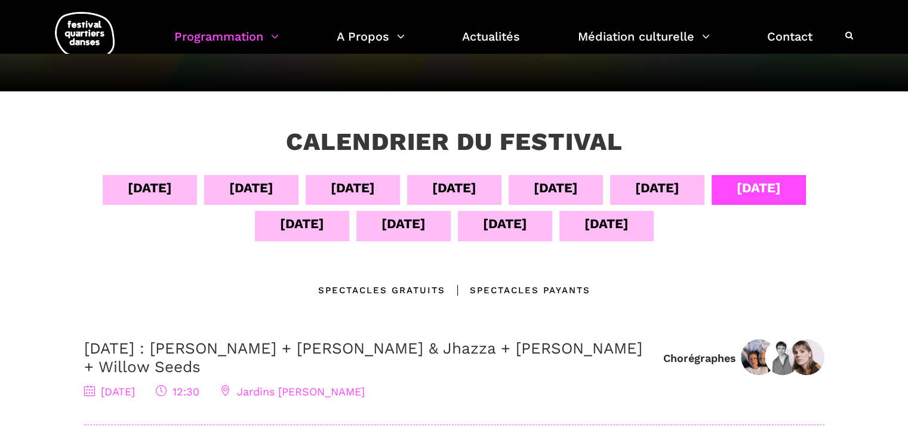
scroll to position [178, 0]
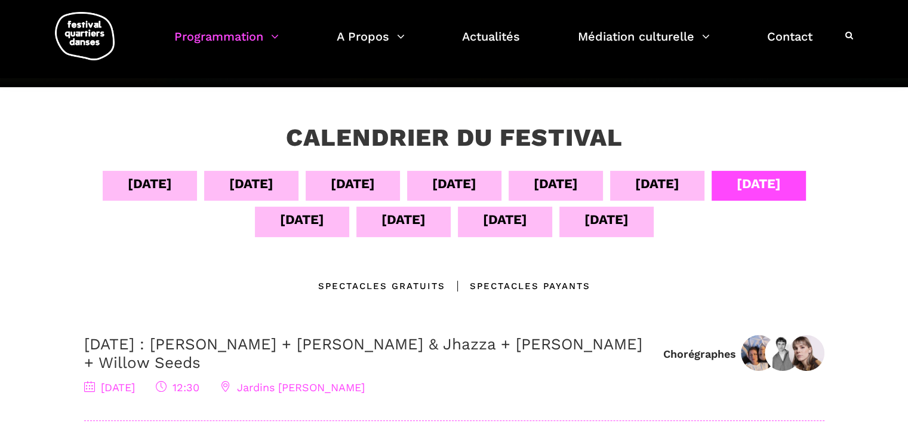
click at [309, 223] on div "11 sept" at bounding box center [302, 219] width 44 height 21
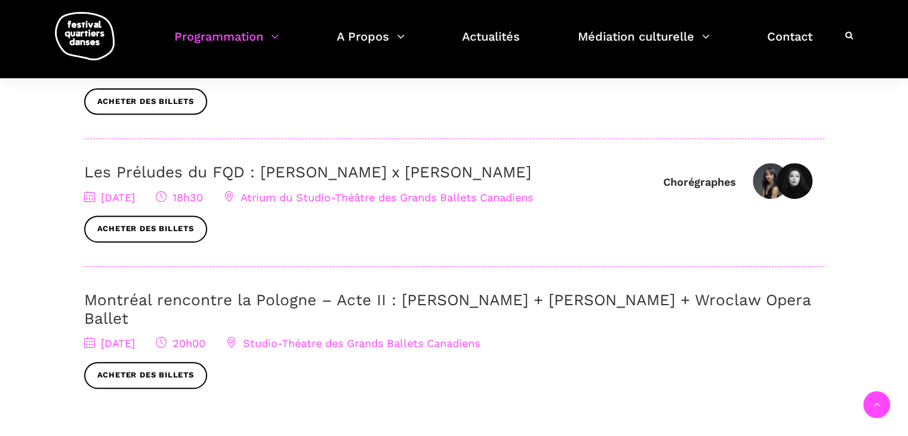
scroll to position [479, 0]
click at [311, 166] on link "Les Préludes du FQD : Elahe Moonesi x Janelle Hacault" at bounding box center [307, 171] width 447 height 18
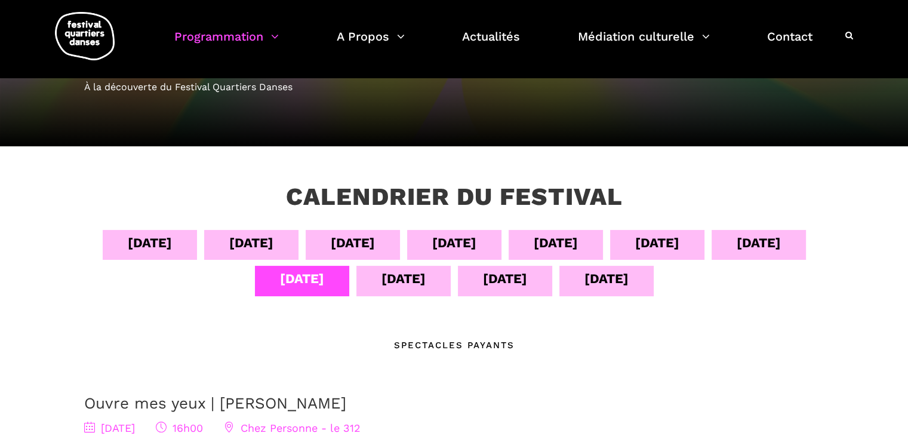
scroll to position [113, 0]
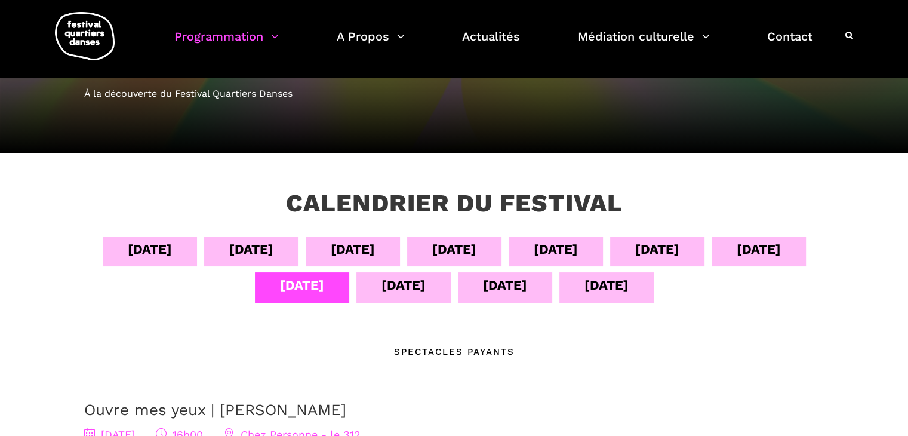
click at [389, 292] on div "12 sept" at bounding box center [403, 284] width 44 height 21
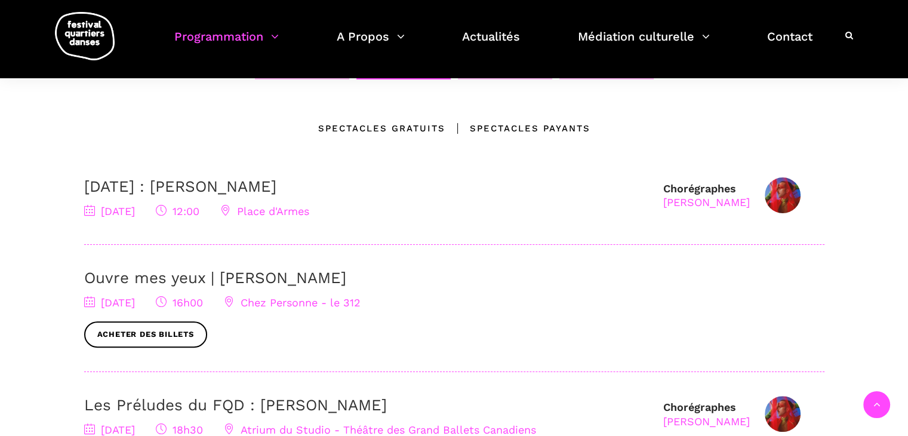
scroll to position [345, 0]
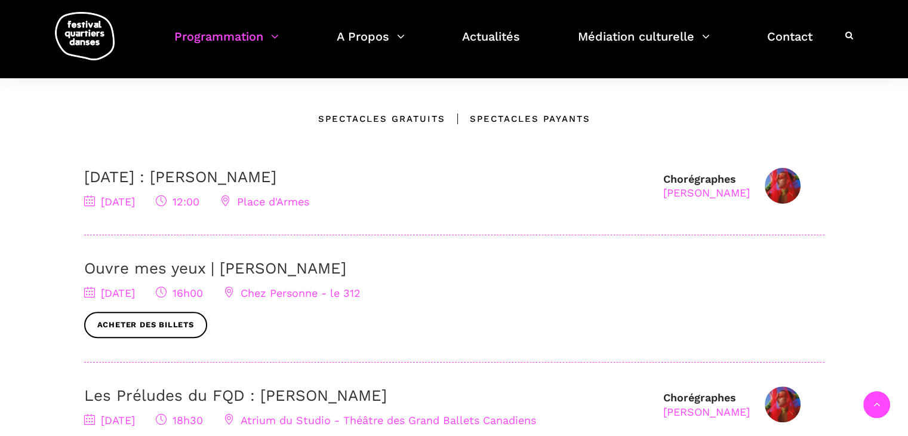
click at [276, 177] on link "12 septembre : Agata Życzkowska" at bounding box center [180, 177] width 192 height 18
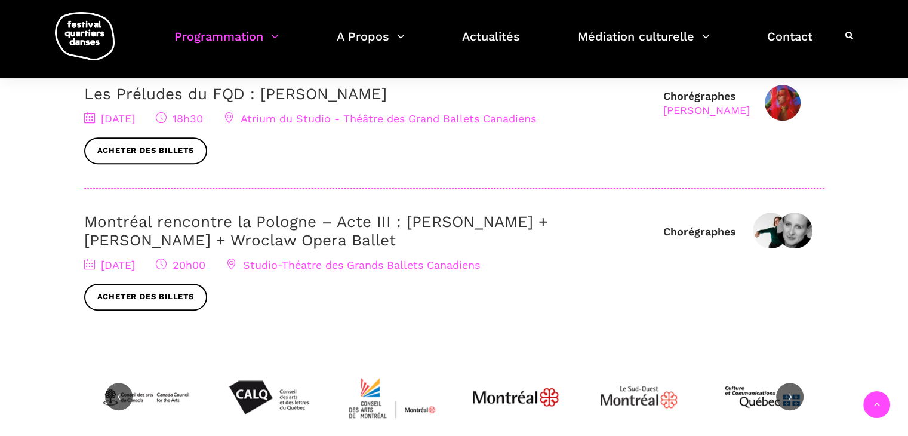
scroll to position [668, 0]
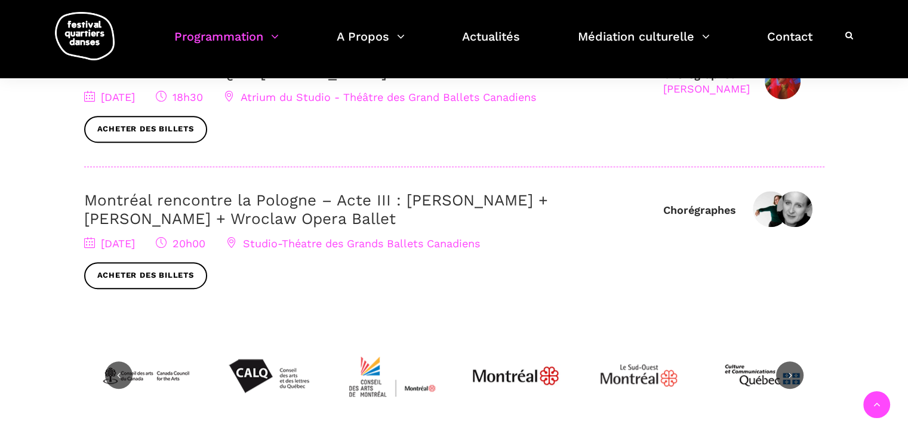
click at [283, 211] on link "Montréal rencontre la Pologne – Acte III : Hélène Simoneau Danse + Jane Mappin …" at bounding box center [316, 209] width 464 height 36
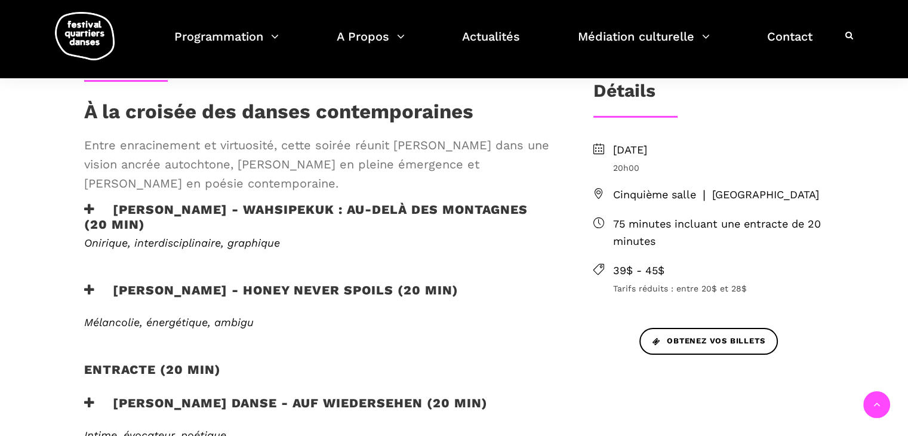
scroll to position [359, 0]
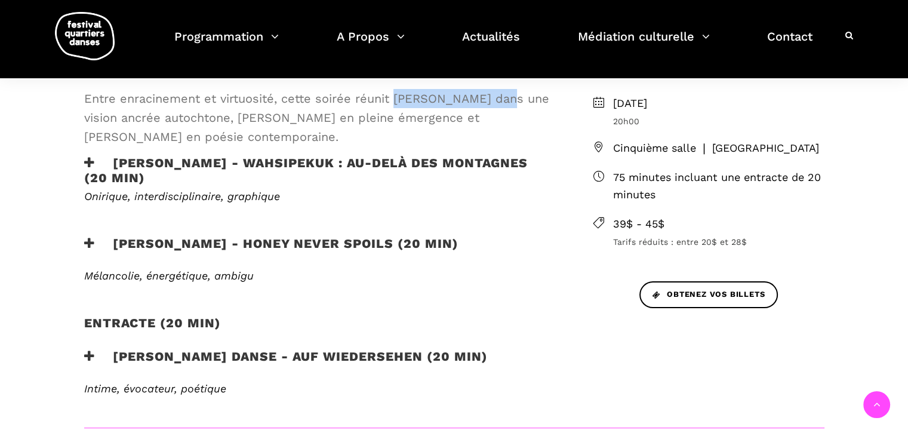
drag, startPoint x: 391, startPoint y: 97, endPoint x: 493, endPoint y: 100, distance: 102.1
click at [493, 100] on span "Entre enracinement et virtuosité, cette soirée réunit [PERSON_NAME] dans une vi…" at bounding box center [319, 117] width 470 height 57
copy span "[PERSON_NAME]"
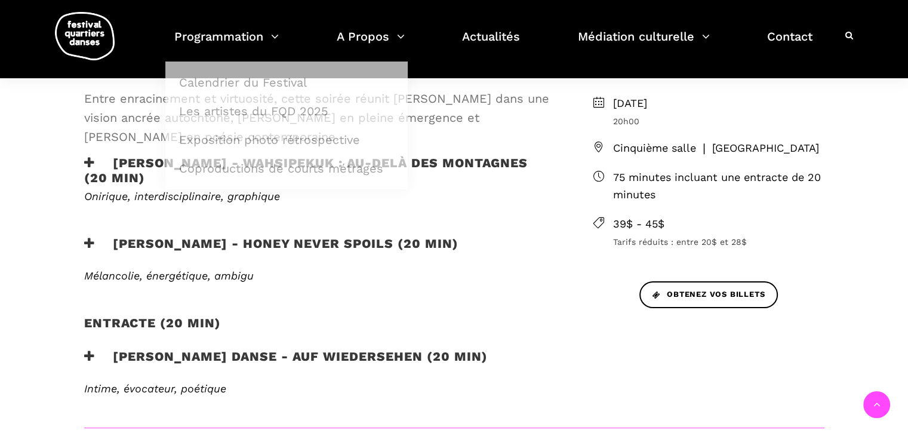
click at [150, 122] on span "Entre enracinement et virtuosité, cette soirée réunit [PERSON_NAME] dans une vi…" at bounding box center [319, 117] width 470 height 57
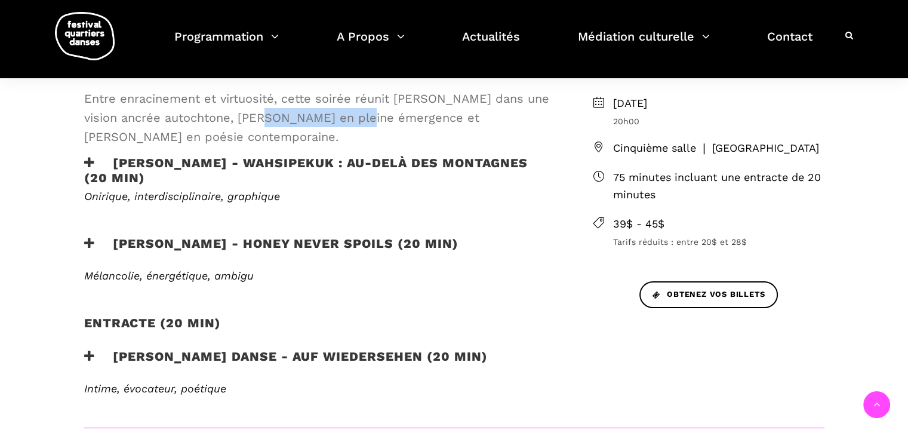
drag, startPoint x: 239, startPoint y: 115, endPoint x: 332, endPoint y: 120, distance: 93.2
click at [332, 120] on span "Entre enracinement et virtuosité, cette soirée réunit [PERSON_NAME] dans une vi…" at bounding box center [319, 117] width 470 height 57
copy span "[PERSON_NAME]"
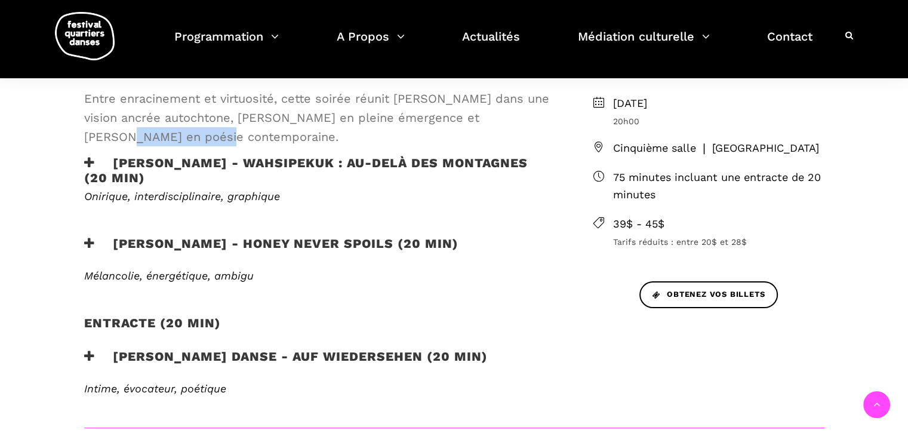
drag, startPoint x: 477, startPoint y: 116, endPoint x: 126, endPoint y: 137, distance: 351.4
click at [126, 137] on span "Entre enracinement et virtuosité, cette soirée réunit Ivanie Aubin Malo dans un…" at bounding box center [319, 117] width 470 height 57
copy span "Pauline Gervais"
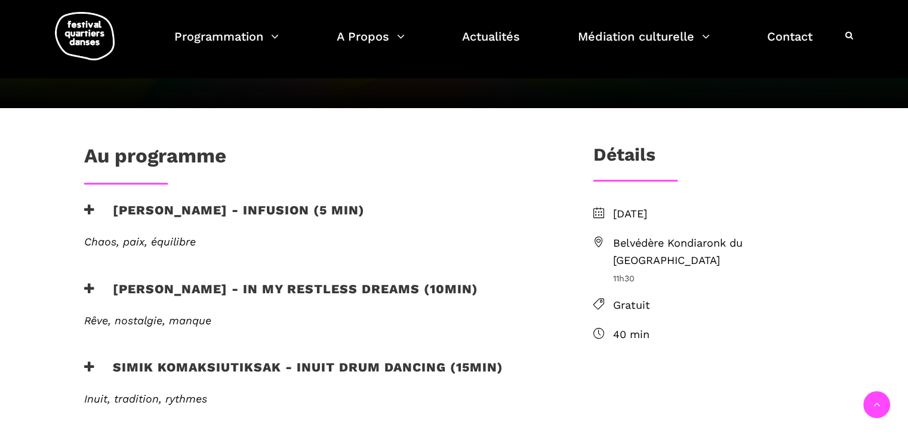
scroll to position [263, 0]
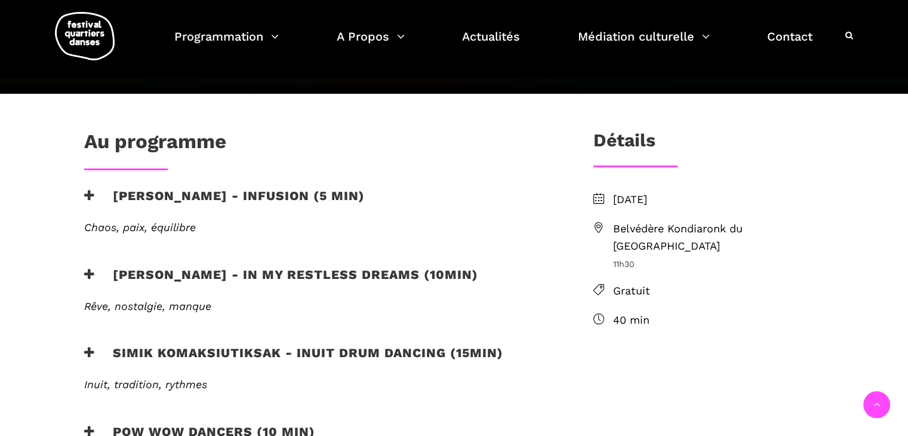
click at [165, 194] on h3 "Marshall Diabo - Infusion (5 min)" at bounding box center [224, 203] width 280 height 30
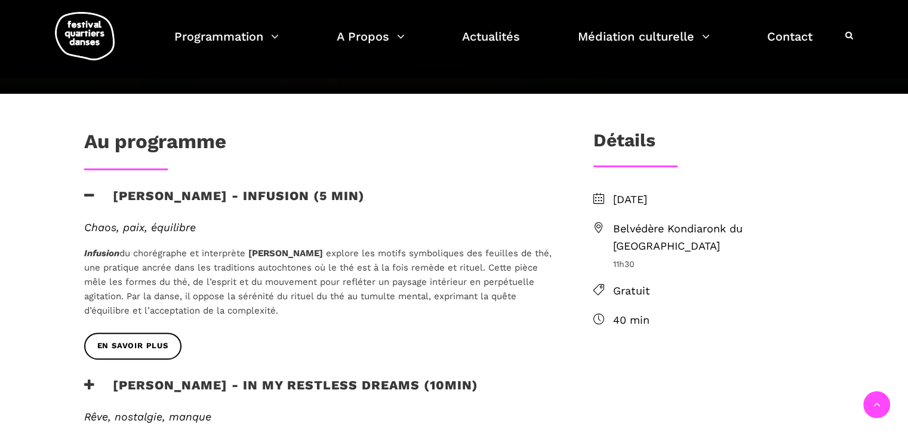
drag, startPoint x: 253, startPoint y: 252, endPoint x: 316, endPoint y: 255, distance: 62.7
click at [316, 255] on b "Marshall Diabo" at bounding box center [285, 253] width 75 height 11
copy b "Marshall Diabo"
click at [264, 203] on h3 "Marshall Diabo - Infusion (5 min)" at bounding box center [224, 203] width 280 height 30
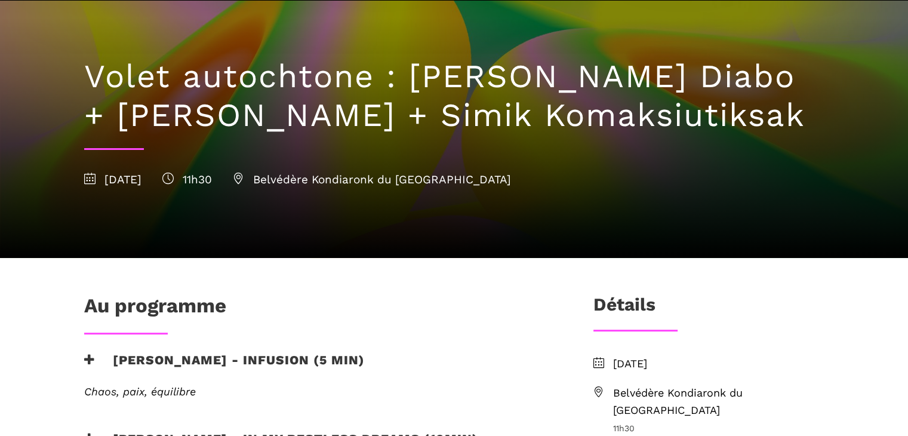
scroll to position [0, 0]
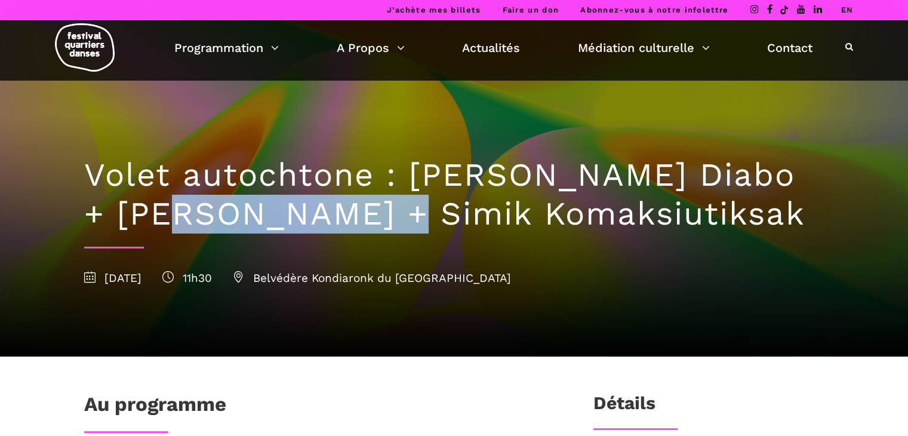
drag, startPoint x: 118, startPoint y: 217, endPoint x: 325, endPoint y: 223, distance: 207.1
click at [325, 223] on h1 "Volet autochtone : Marshall Kahente Diabo + Ryleigh Mayo + Simik Komaksiutiksak" at bounding box center [454, 195] width 740 height 78
copy h1 "Ryleigh Mayo"
drag, startPoint x: 380, startPoint y: 214, endPoint x: 781, endPoint y: 218, distance: 401.0
click at [781, 218] on h1 "Volet autochtone : Marshall Kahente Diabo + Ryleigh Mayo + Simik Komaksiutiksak" at bounding box center [454, 195] width 740 height 78
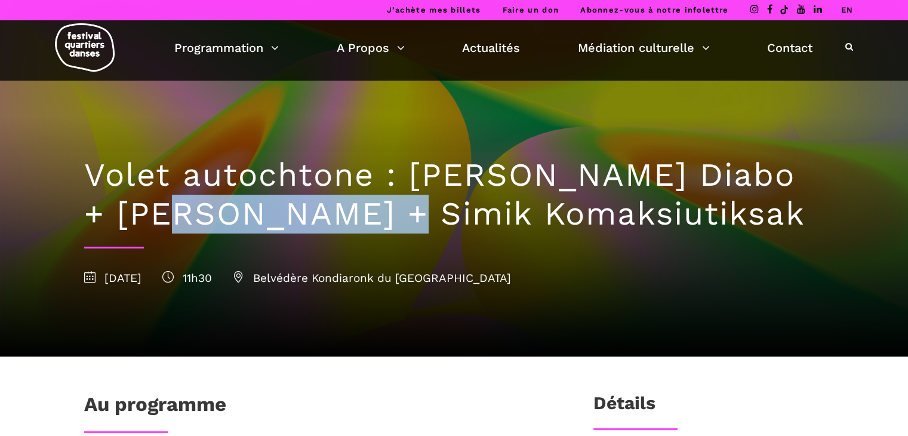
copy h1 "Simik Komaksiutiksak"
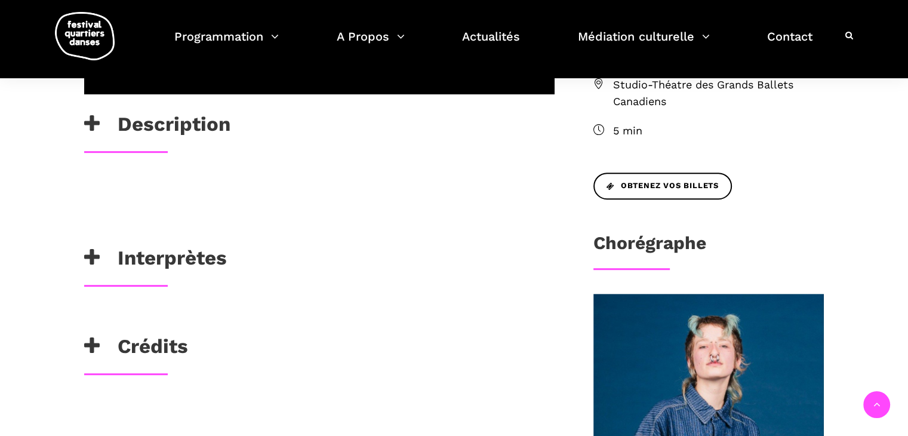
scroll to position [438, 0]
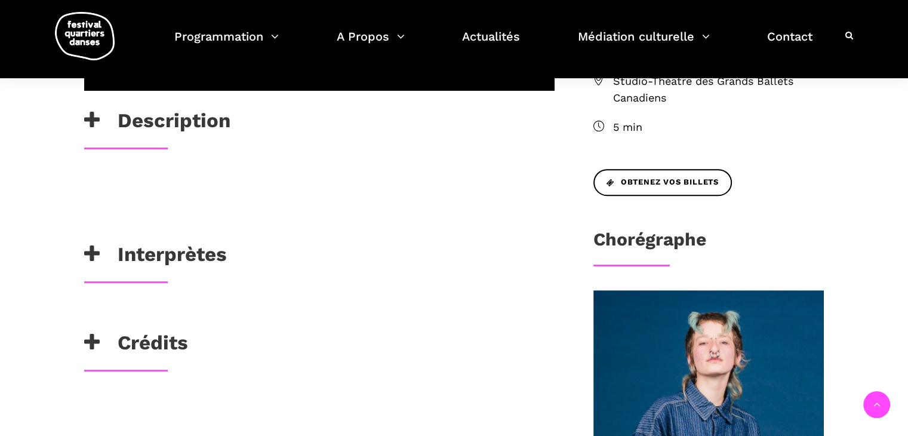
click at [132, 248] on h3 "Interprètes" at bounding box center [155, 257] width 143 height 30
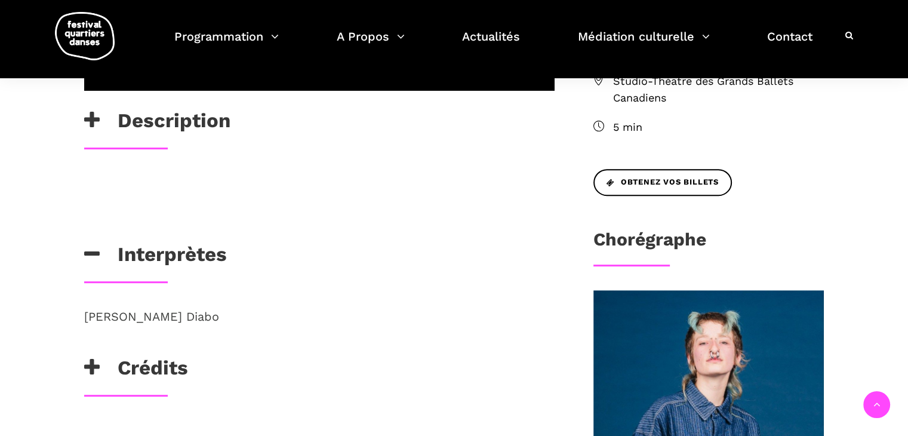
drag, startPoint x: 81, startPoint y: 313, endPoint x: 229, endPoint y: 317, distance: 148.6
click at [229, 317] on div "Marshall Kahente Diabo" at bounding box center [319, 331] width 494 height 49
copy p "Marshall Kahente Diabo"
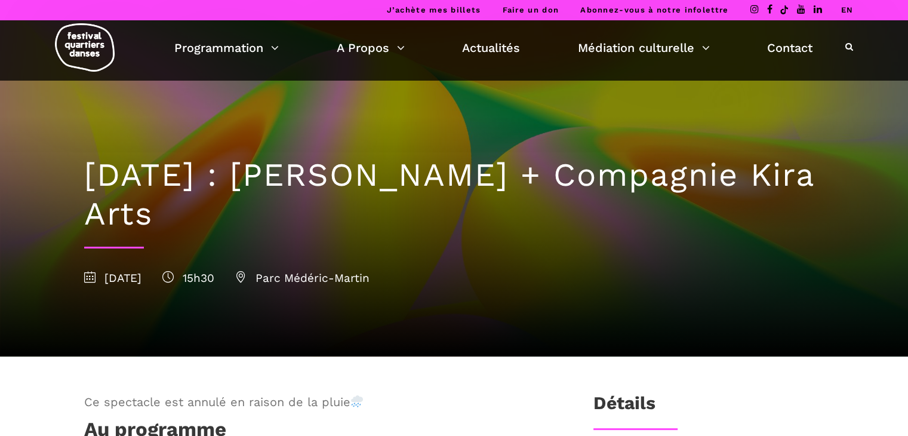
drag, startPoint x: 85, startPoint y: 214, endPoint x: 428, endPoint y: 220, distance: 343.7
click at [428, 220] on h1 "[DATE] : [PERSON_NAME] + Compagnie Kira Arts" at bounding box center [454, 195] width 740 height 78
copy h1 "Compagnie Kira Arts"
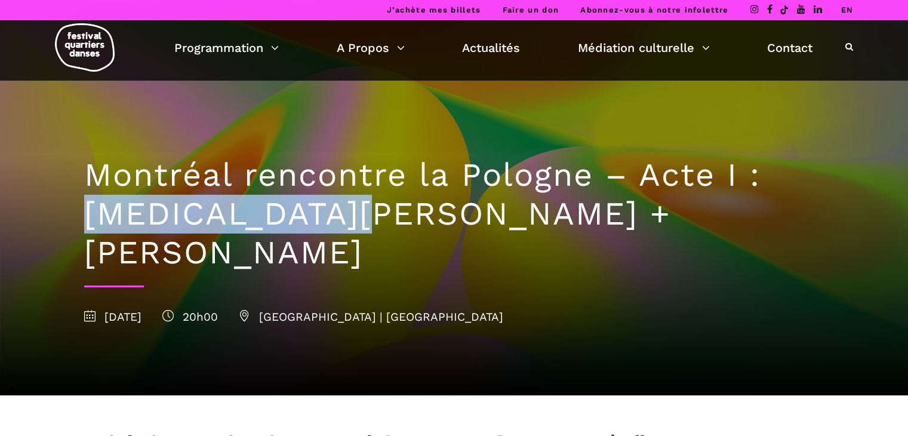
drag, startPoint x: 86, startPoint y: 214, endPoint x: 350, endPoint y: 221, distance: 263.9
click at [350, 221] on h1 "Montréal rencontre la Pologne – Acte I : [MEDICAL_DATA][PERSON_NAME] + [PERSON_…" at bounding box center [454, 214] width 740 height 116
copy h1 "[MEDICAL_DATA][PERSON_NAME]"
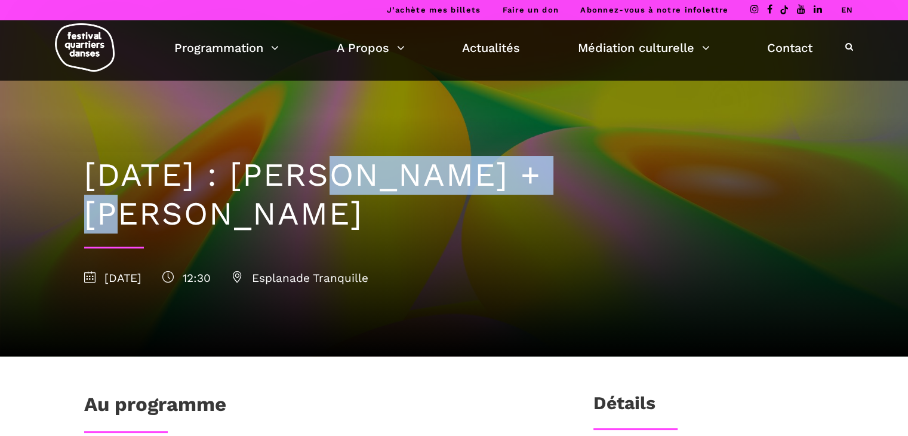
drag, startPoint x: 335, startPoint y: 173, endPoint x: 561, endPoint y: 176, distance: 226.8
click at [561, 176] on h1 "8 septembre : Linus Jansner + Rebecca Margolick" at bounding box center [454, 195] width 740 height 78
copy h1 "[PERSON_NAME]"
drag, startPoint x: 613, startPoint y: 178, endPoint x: 628, endPoint y: 203, distance: 29.2
click at [628, 203] on h1 "8 septembre : Linus Jansner + Rebecca Margolick" at bounding box center [454, 195] width 740 height 78
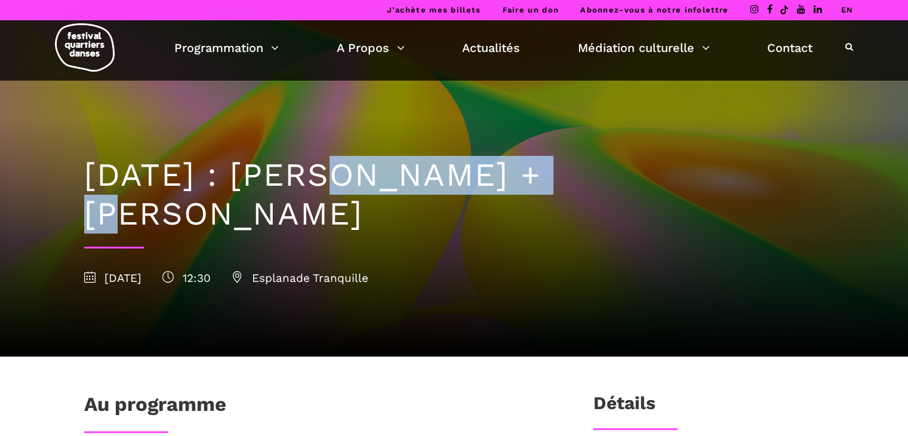
copy h1 "Rebecca Margolick"
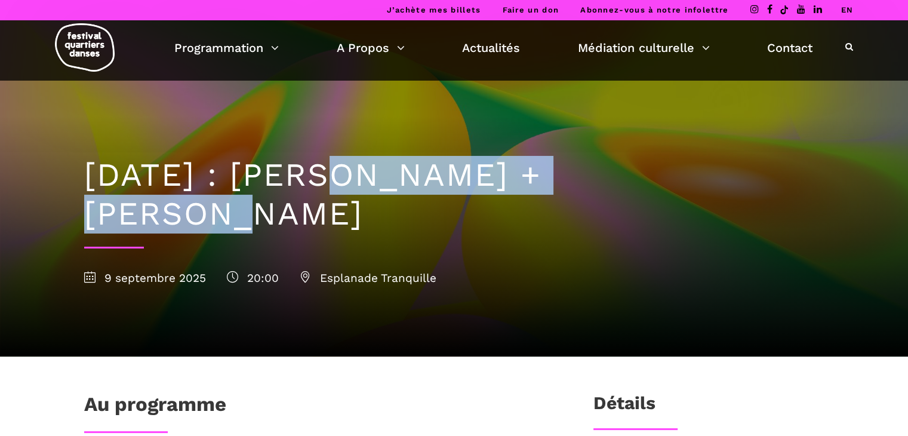
drag, startPoint x: 338, startPoint y: 175, endPoint x: 650, endPoint y: 173, distance: 312.1
click at [650, 173] on h1 "[DATE] : [PERSON_NAME] + [PERSON_NAME]" at bounding box center [454, 195] width 740 height 78
copy h1 "[PERSON_NAME]"
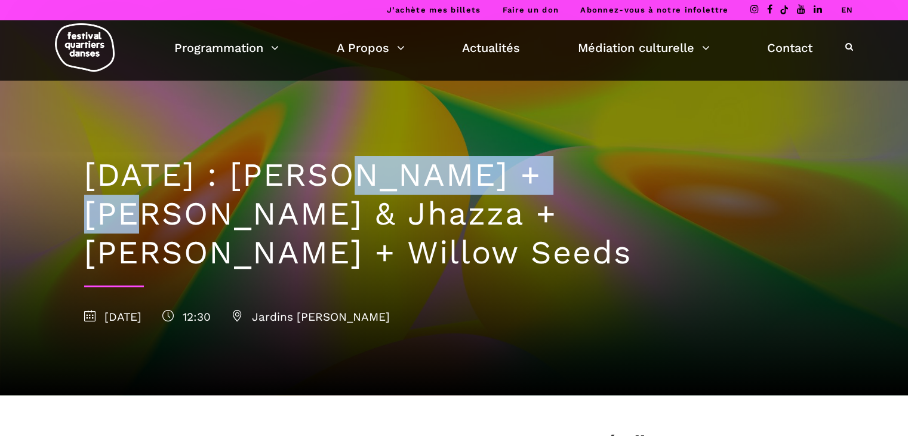
drag, startPoint x: 346, startPoint y: 175, endPoint x: 591, endPoint y: 182, distance: 245.3
click at [591, 182] on h1 "10 septembre : Anna Vauquier + Lara & Jhazza + Vincent Lacasse + Willow Seeds" at bounding box center [454, 214] width 740 height 116
copy h1 "Anna Vauquier"
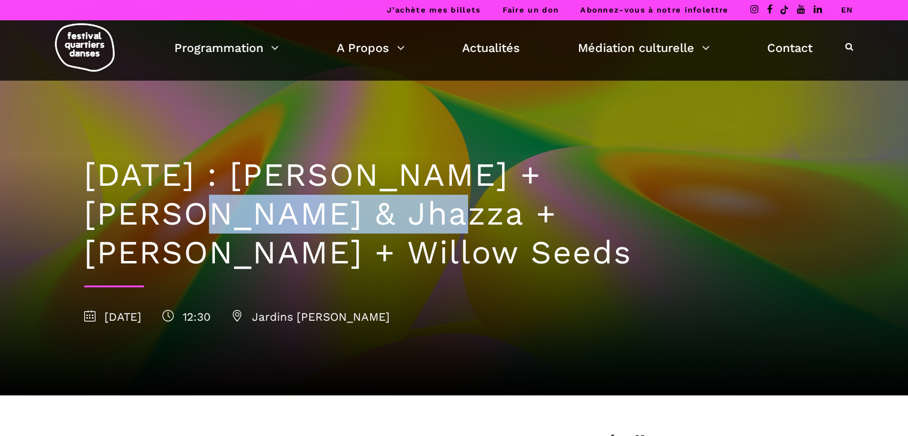
drag, startPoint x: 630, startPoint y: 179, endPoint x: 198, endPoint y: 209, distance: 433.1
click at [198, 209] on h1 "10 septembre : Anna Vauquier + Lara & Jhazza + Vincent Lacasse + Willow Seeds" at bounding box center [454, 214] width 740 height 116
copy h1 "Lara & Jhazza"
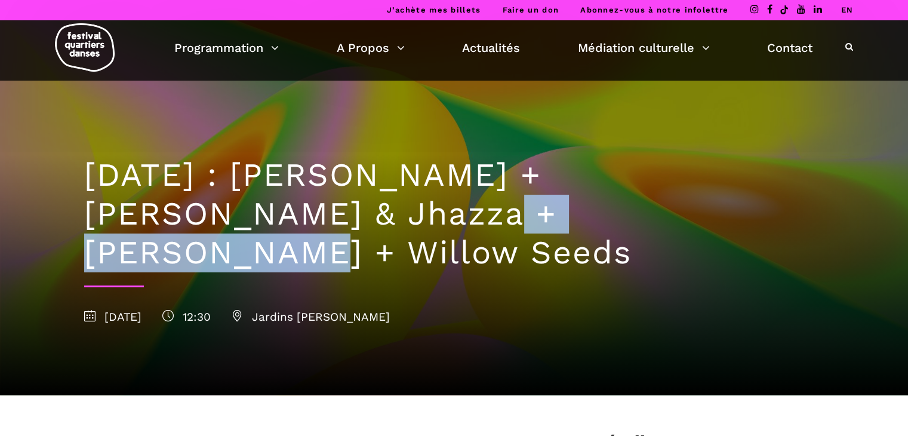
copy h1 "Vincent Lacasse"
drag, startPoint x: 246, startPoint y: 215, endPoint x: 510, endPoint y: 223, distance: 263.2
click at [510, 223] on h1 "10 septembre : Anna Vauquier + Lara & Jhazza + Vincent Lacasse + Willow Seeds" at bounding box center [454, 214] width 740 height 116
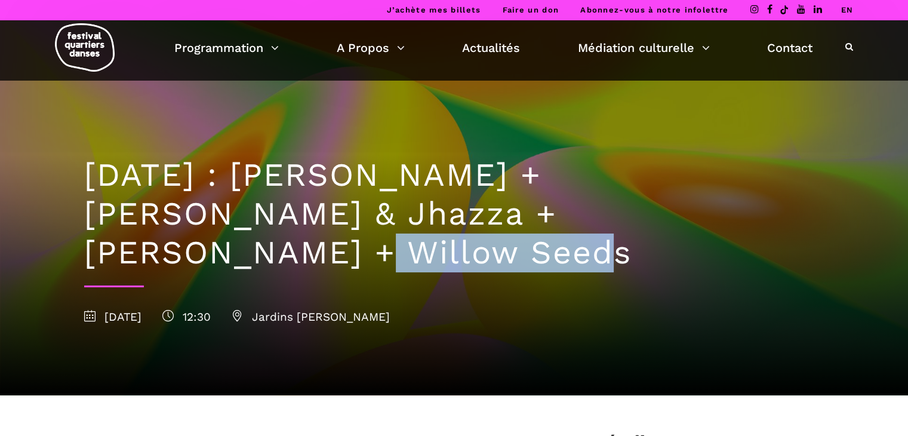
copy h1 "Willow Seeds"
drag, startPoint x: 569, startPoint y: 214, endPoint x: 783, endPoint y: 221, distance: 214.3
click at [783, 221] on h1 "10 septembre : Anna Vauquier + Lara & Jhazza + Vincent Lacasse + Willow Seeds" at bounding box center [454, 214] width 740 height 116
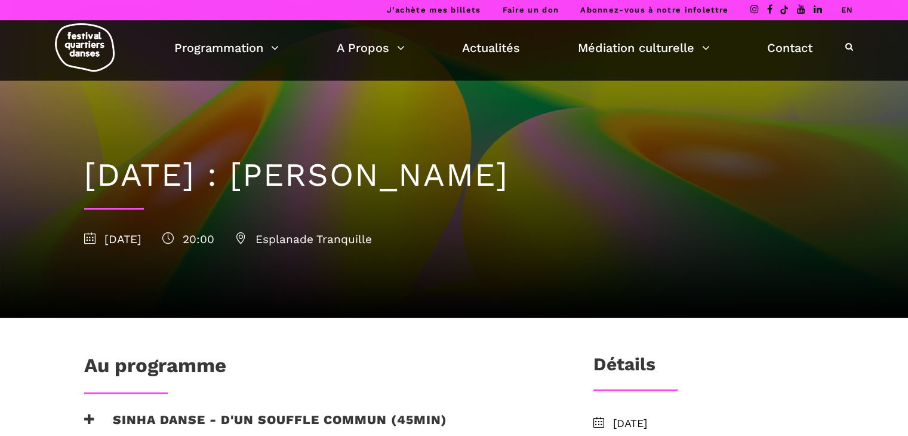
drag, startPoint x: 351, startPoint y: 174, endPoint x: 566, endPoint y: 177, distance: 214.2
click at [566, 177] on h1 "[DATE] : [PERSON_NAME]" at bounding box center [454, 175] width 740 height 39
copy h1 "Sinha Danse"
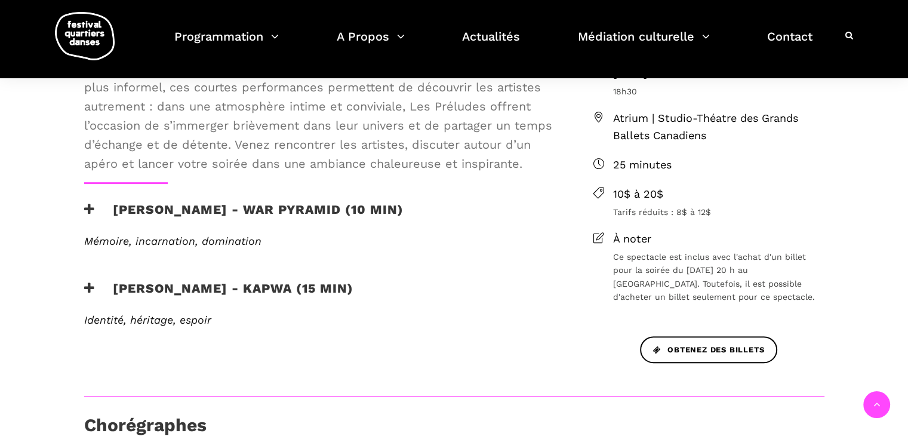
scroll to position [391, 0]
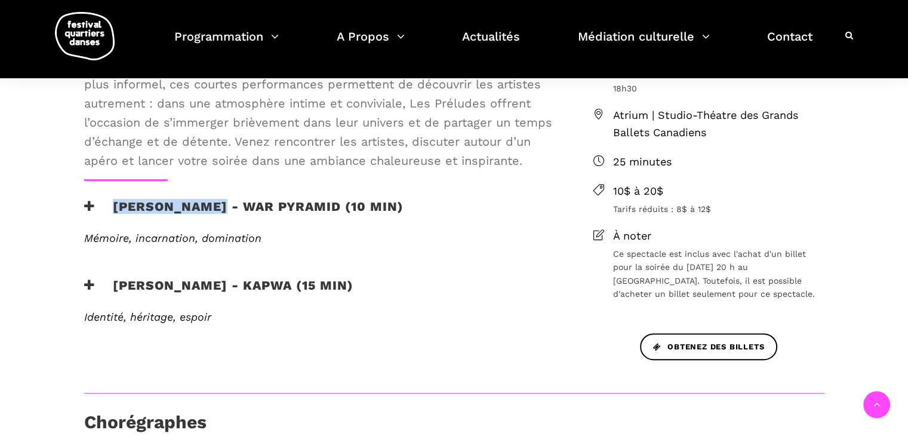
drag, startPoint x: 110, startPoint y: 204, endPoint x: 224, endPoint y: 211, distance: 114.2
click at [224, 211] on h3 "Elahe Moonesi - War Pyramid (10 min)" at bounding box center [243, 214] width 319 height 30
copy h3 "Elahe Moonesi"
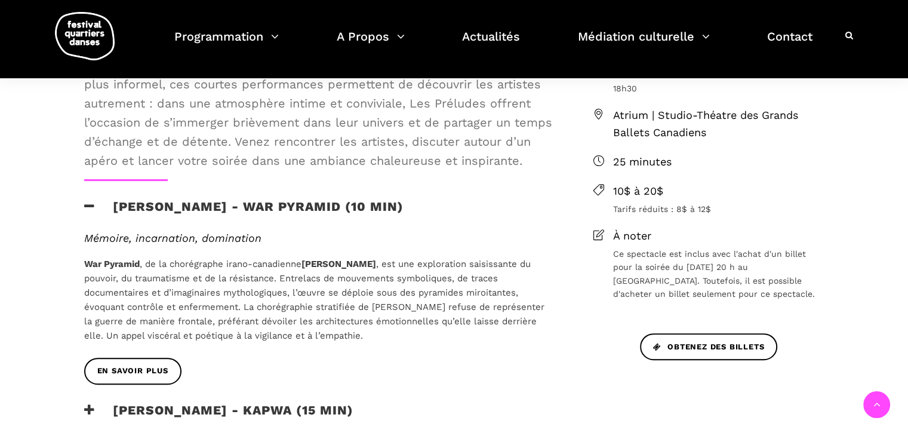
click at [241, 206] on h3 "Elahe Moonesi - War Pyramid (10 min)" at bounding box center [243, 214] width 319 height 30
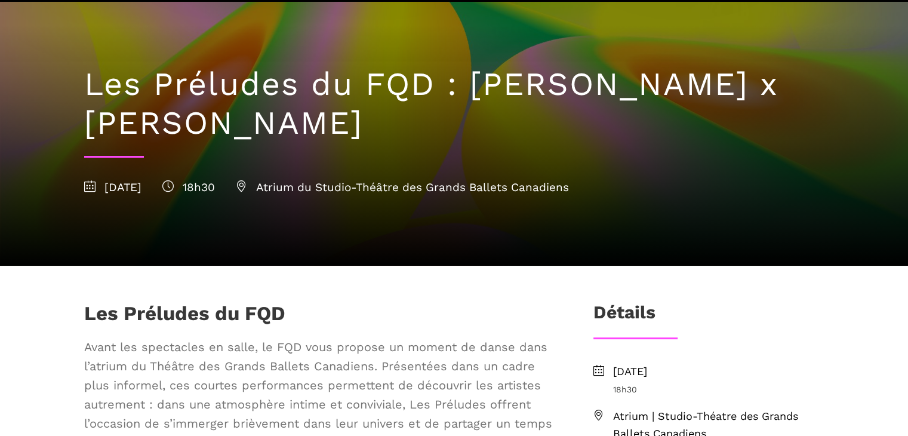
scroll to position [4, 0]
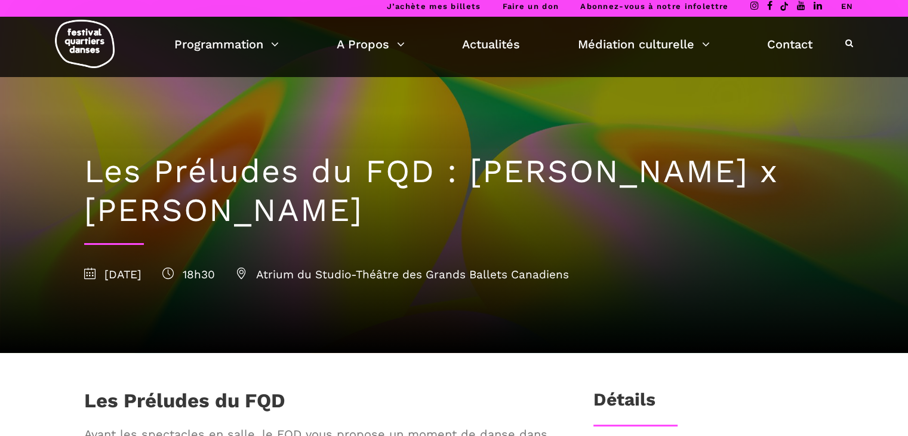
drag, startPoint x: 86, startPoint y: 203, endPoint x: 358, endPoint y: 208, distance: 272.1
click at [358, 208] on h1 "Les Préludes du FQD : Elahe Moonesi x Janelle Hacault" at bounding box center [454, 191] width 740 height 78
copy h1 "Janelle Hacault"
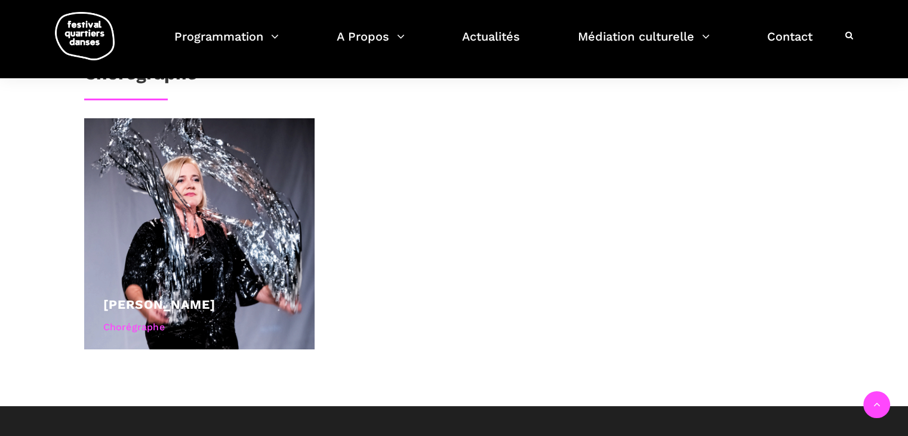
scroll to position [795, 0]
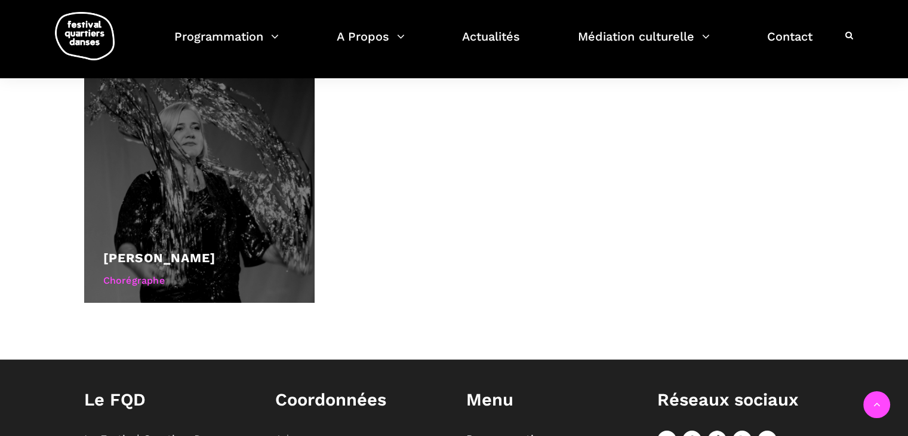
click at [184, 140] on div at bounding box center [199, 187] width 231 height 231
click at [152, 260] on link "Agata Życzkowska" at bounding box center [159, 257] width 112 height 15
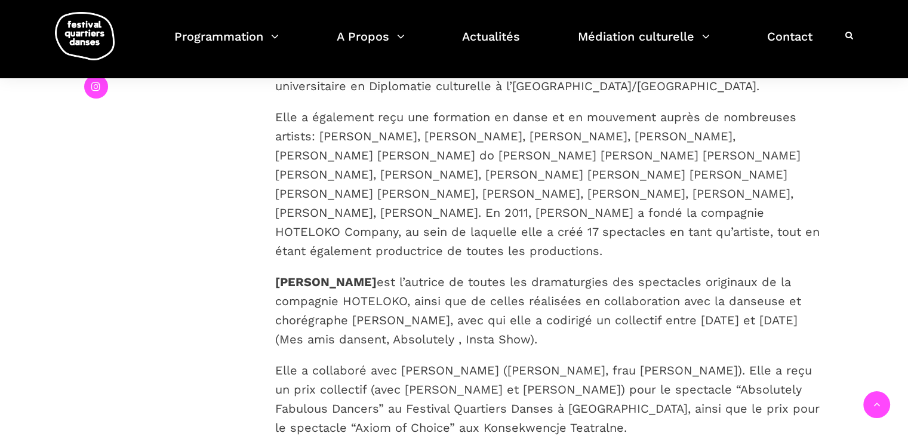
scroll to position [341, 0]
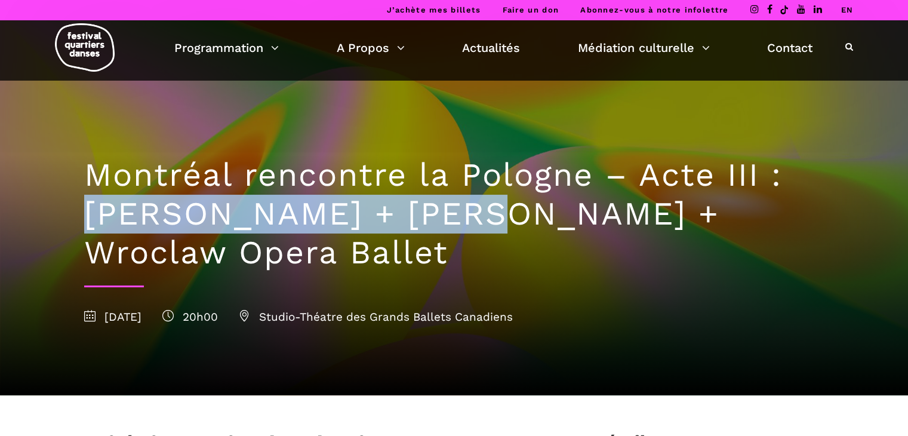
drag, startPoint x: 82, startPoint y: 204, endPoint x: 485, endPoint y: 220, distance: 402.5
click at [485, 220] on div "Montréal rencontre la Pologne – Acte III : [PERSON_NAME] + [PERSON_NAME] + Wroc…" at bounding box center [454, 238] width 764 height 314
copy h1 "[PERSON_NAME] Danse"
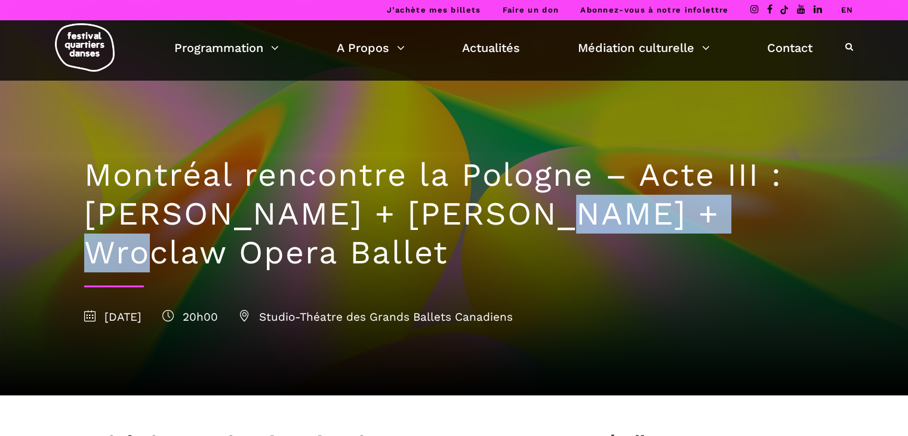
drag, startPoint x: 544, startPoint y: 217, endPoint x: 747, endPoint y: 213, distance: 202.9
click at [747, 213] on h1 "Montréal rencontre la Pologne – Acte III : [PERSON_NAME] + [PERSON_NAME] + Wroc…" at bounding box center [454, 214] width 740 height 116
copy h1 "[PERSON_NAME]"
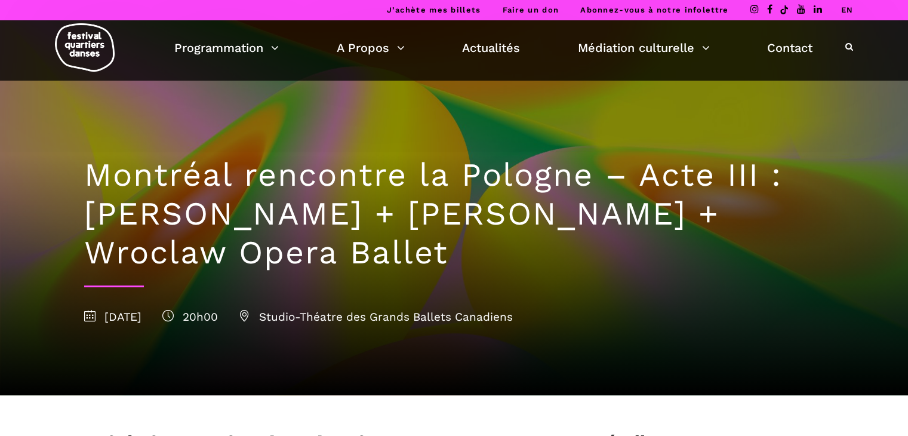
click at [91, 251] on h1 "Montréal rencontre la Pologne – Acte III : [PERSON_NAME] + [PERSON_NAME] + Wroc…" at bounding box center [454, 214] width 740 height 116
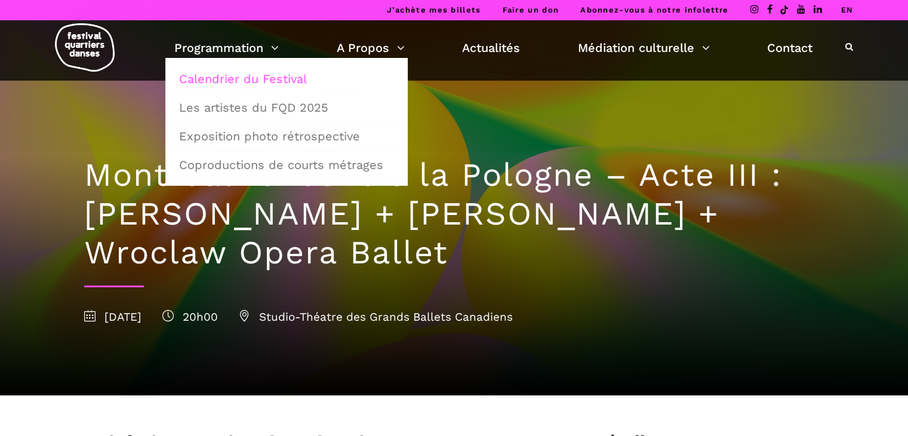
click at [261, 78] on link "Calendrier du Festival" at bounding box center [286, 78] width 229 height 27
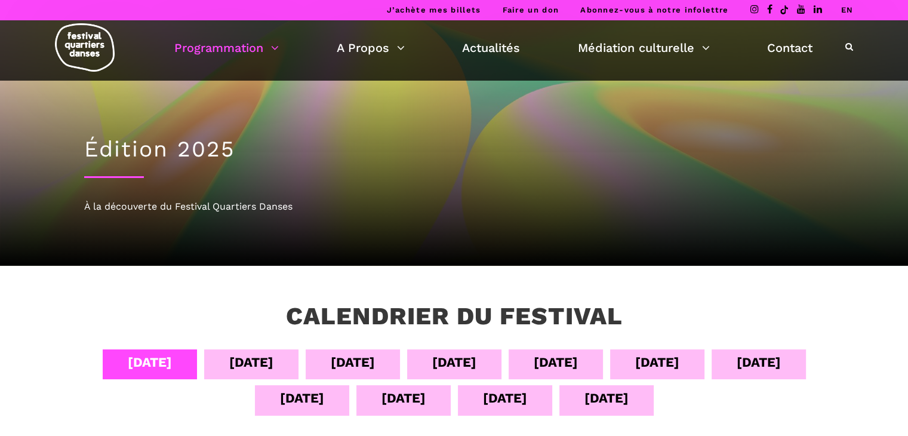
click at [319, 397] on div "[DATE]" at bounding box center [302, 397] width 44 height 21
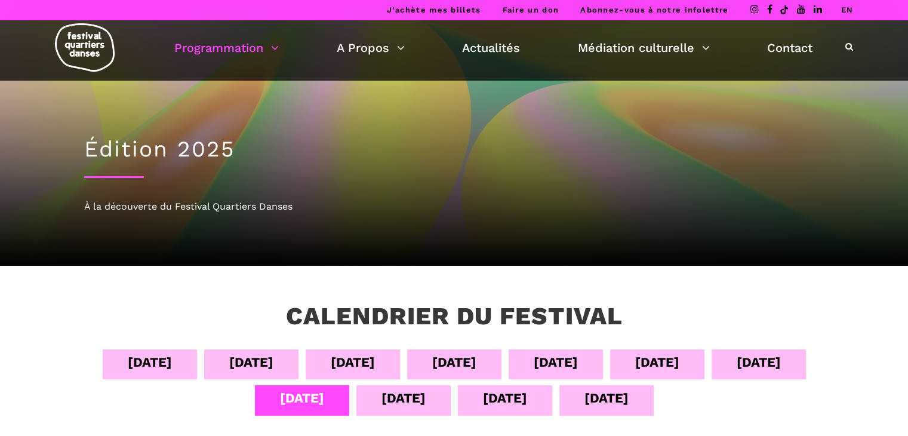
click at [907, 103] on div at bounding box center [454, 145] width 908 height 240
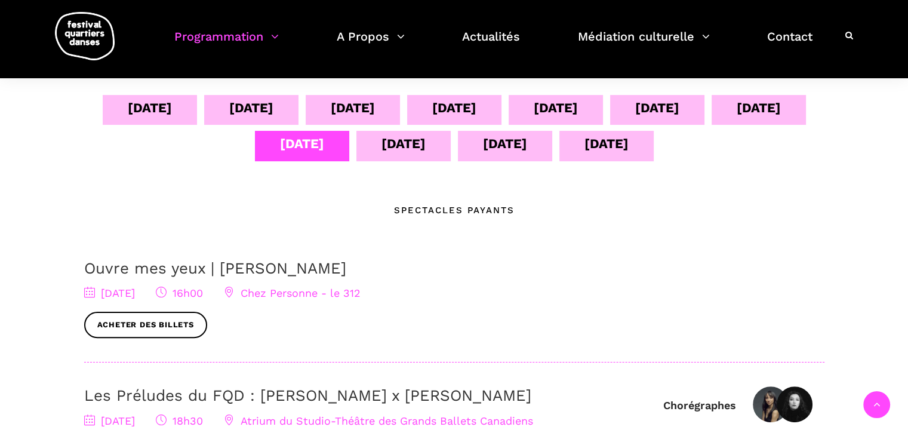
scroll to position [239, 0]
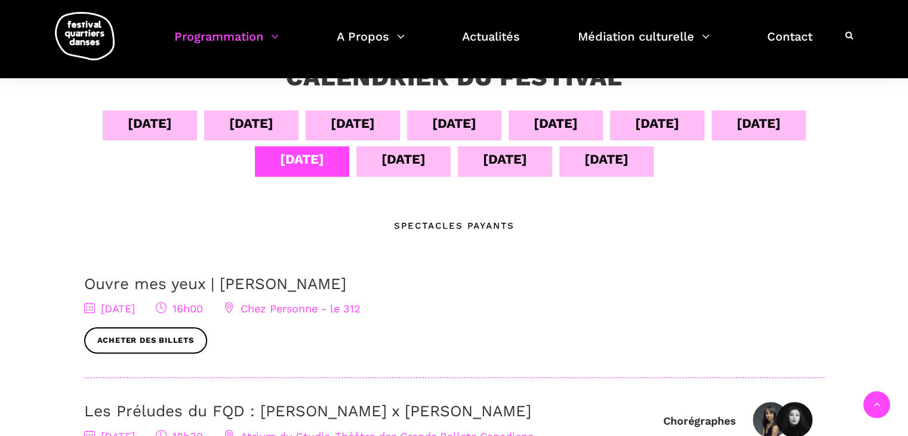
click at [384, 175] on div "12 sept" at bounding box center [403, 161] width 94 height 30
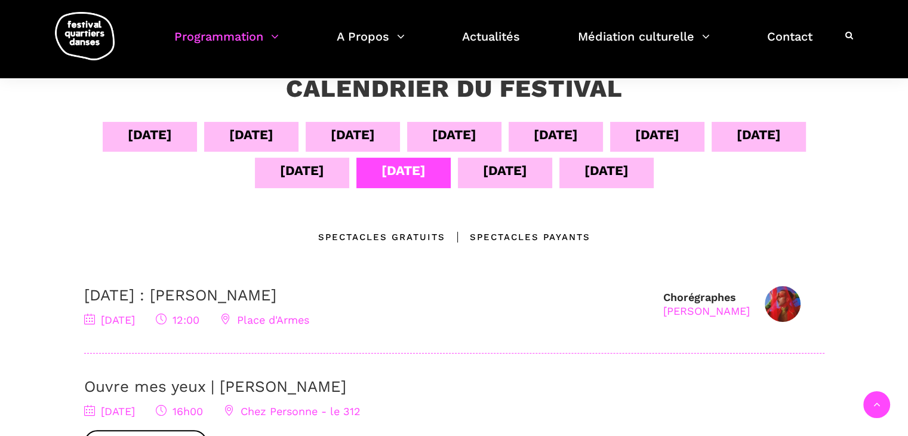
scroll to position [216, 0]
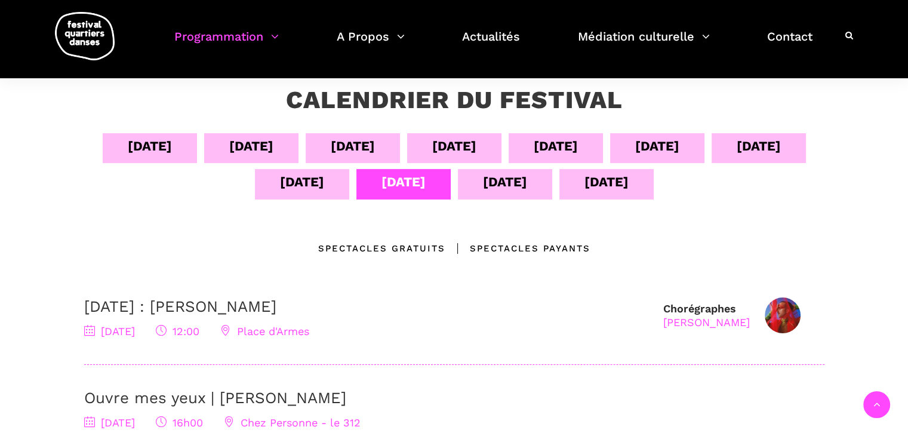
click at [497, 193] on div "13 sept" at bounding box center [505, 184] width 94 height 30
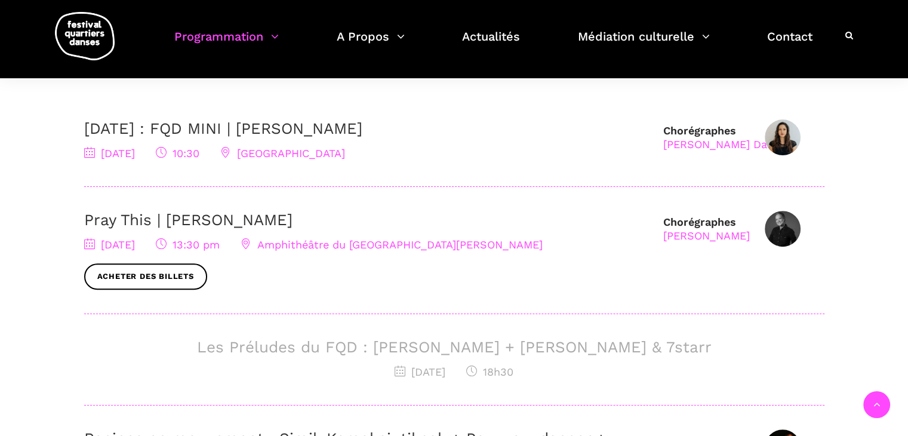
scroll to position [400, 0]
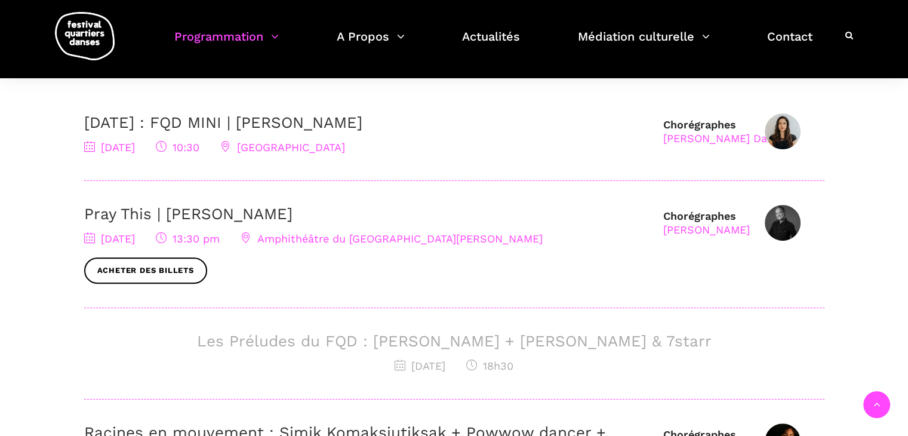
click at [192, 209] on link "Pray This | Denise Clarke" at bounding box center [188, 214] width 208 height 18
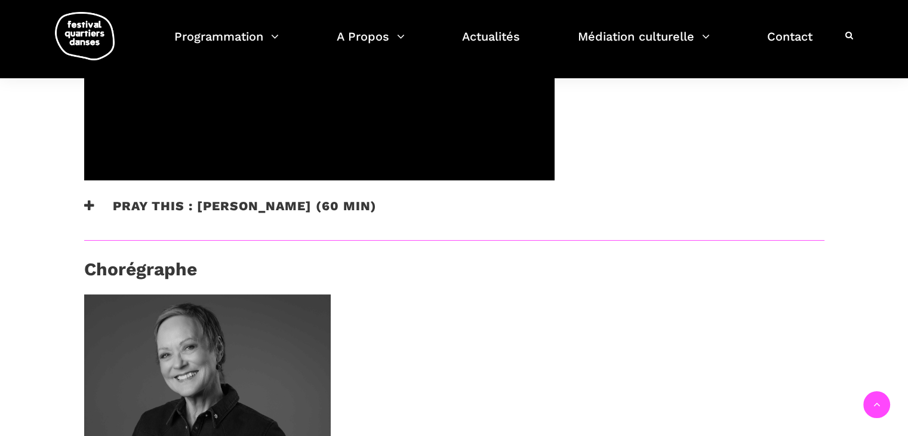
drag, startPoint x: 916, startPoint y: 94, endPoint x: 913, endPoint y: 263, distance: 168.3
click at [907, 263] on html "J’achète mes billets Faire un don Abonnez-vous à notre infolettre EN Pray This …" at bounding box center [454, 141] width 908 height 1437
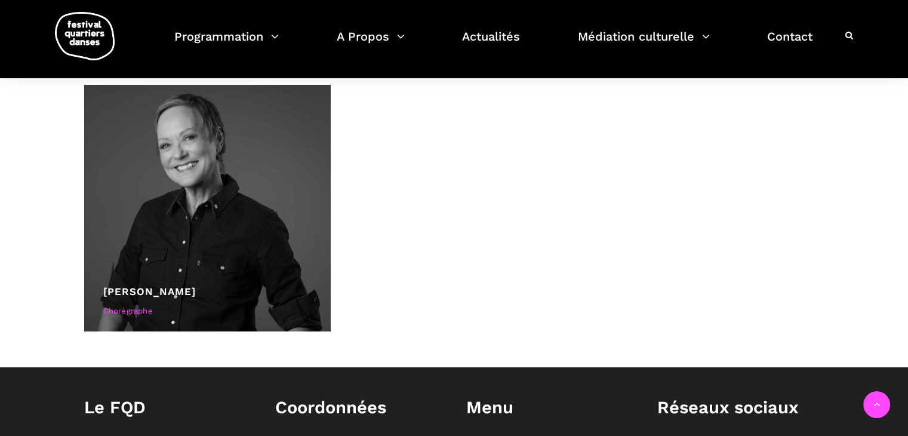
scroll to position [793, 0]
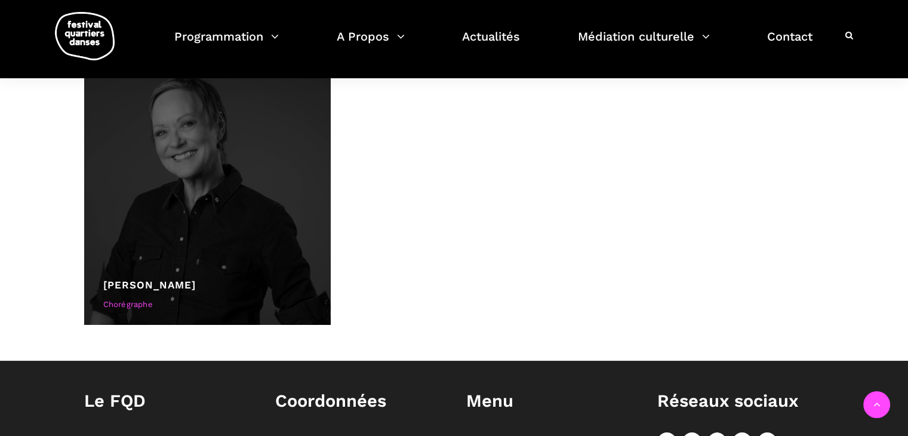
click at [179, 238] on div at bounding box center [207, 201] width 246 height 246
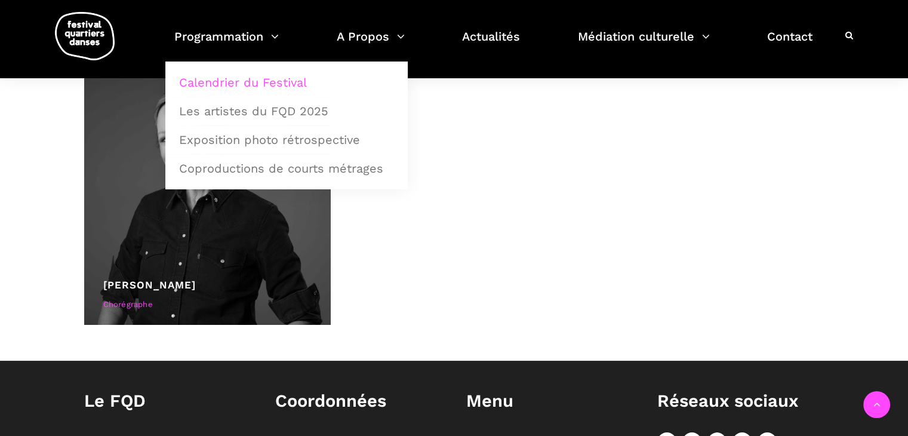
click at [261, 78] on link "Calendrier du Festival" at bounding box center [286, 82] width 229 height 27
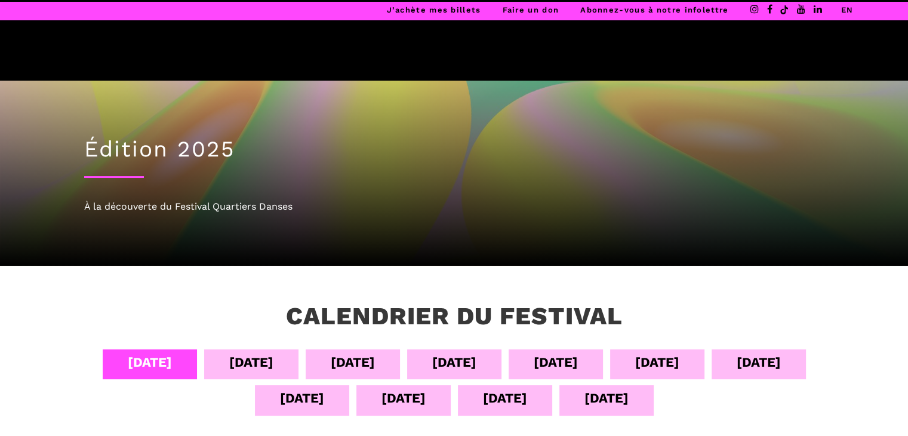
scroll to position [145, 0]
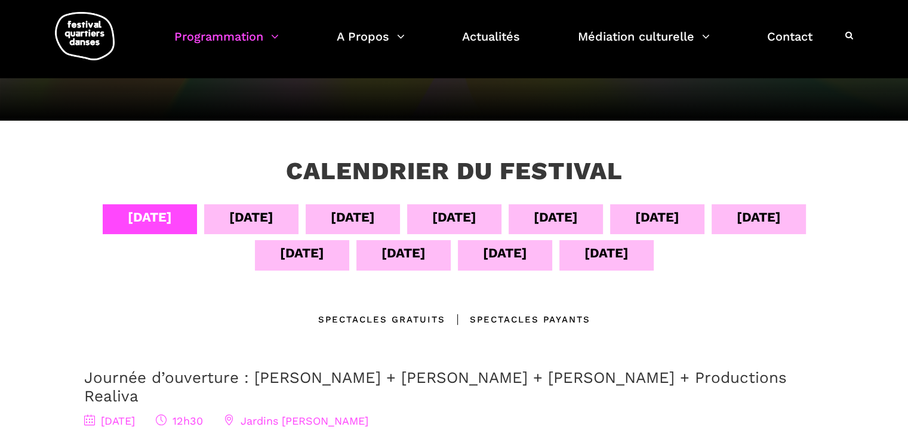
click at [508, 262] on div "[DATE]" at bounding box center [505, 252] width 44 height 21
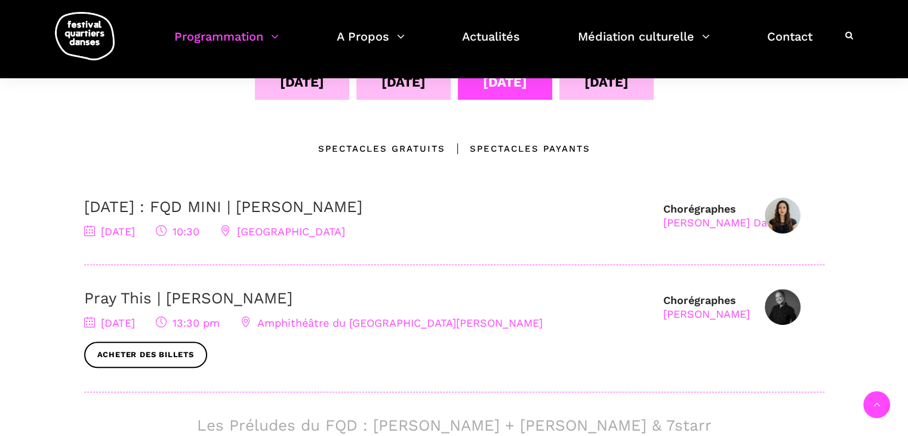
scroll to position [291, 0]
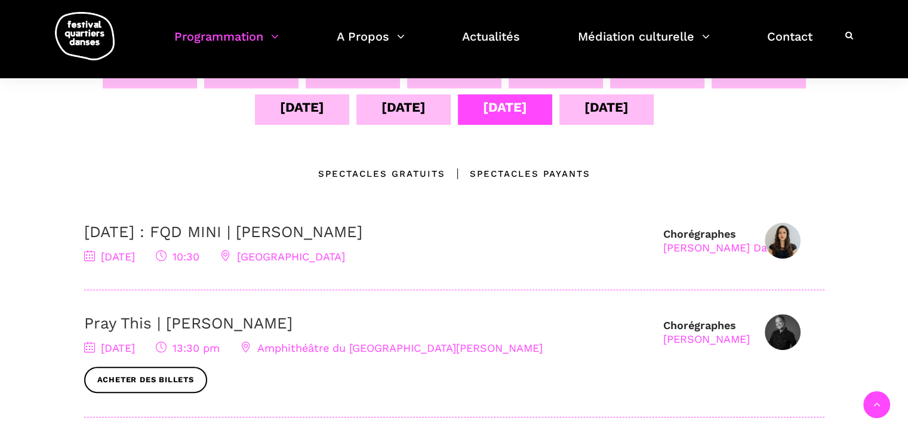
click at [624, 116] on div "[DATE]" at bounding box center [606, 107] width 44 height 21
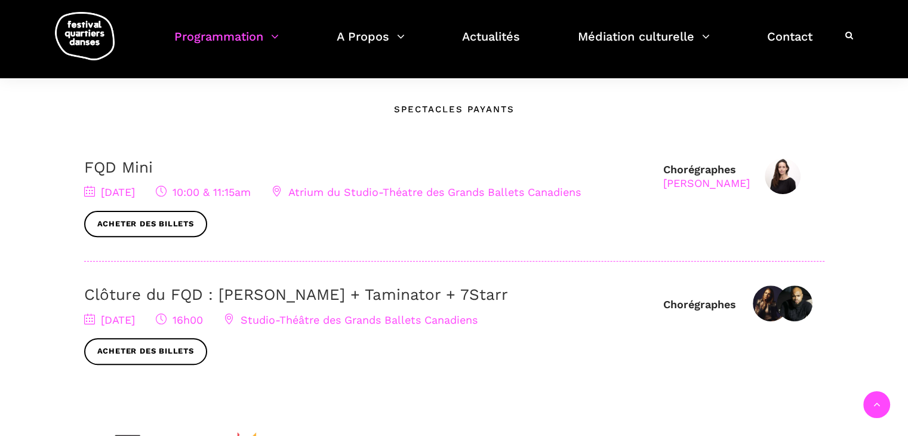
scroll to position [453, 0]
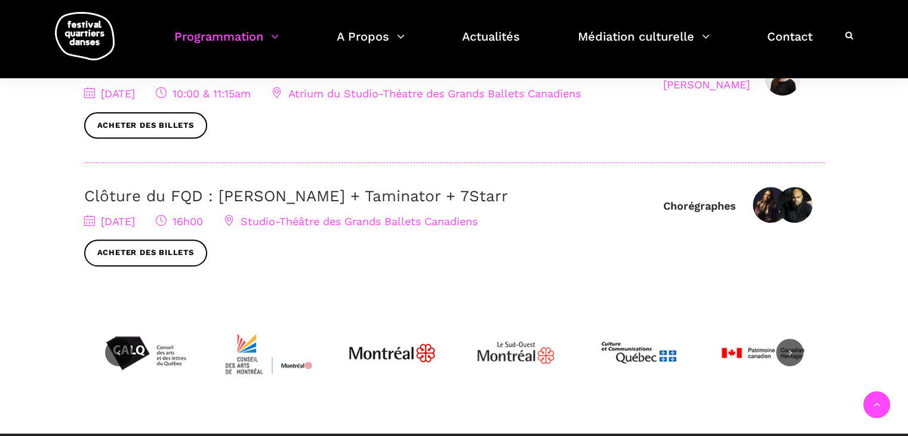
click at [301, 192] on link "Clôture du FQD : Lene Boel + Taminator + 7Starr" at bounding box center [296, 196] width 424 height 18
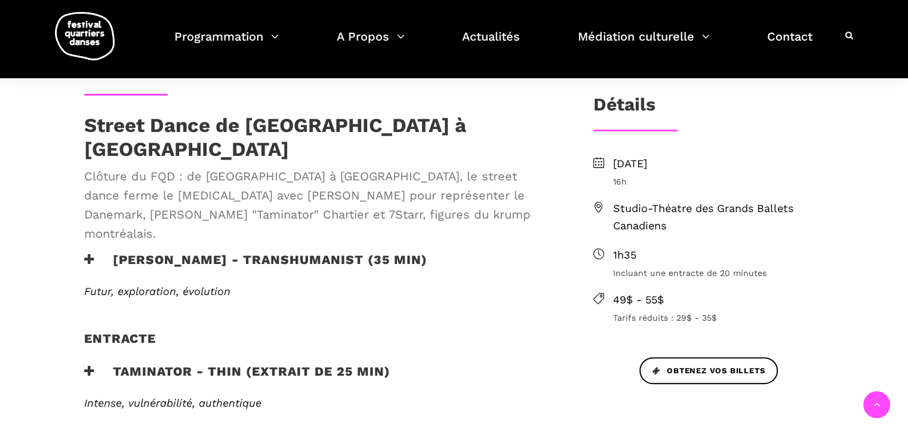
scroll to position [275, 0]
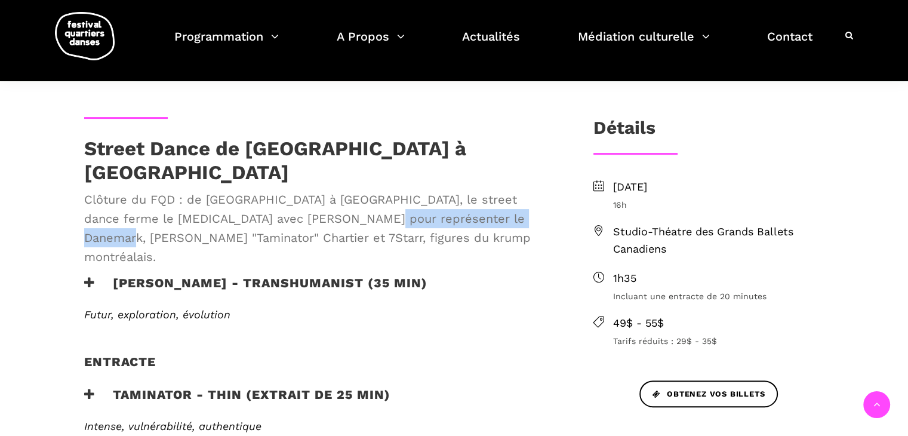
drag, startPoint x: 329, startPoint y: 196, endPoint x: 491, endPoint y: 196, distance: 161.7
click at [491, 196] on span "Clôture du FQD : de [GEOGRAPHIC_DATA] à [GEOGRAPHIC_DATA], le street dance ferm…" at bounding box center [319, 228] width 470 height 76
copy span "[PERSON_NAME] "Taminator" Chartier"
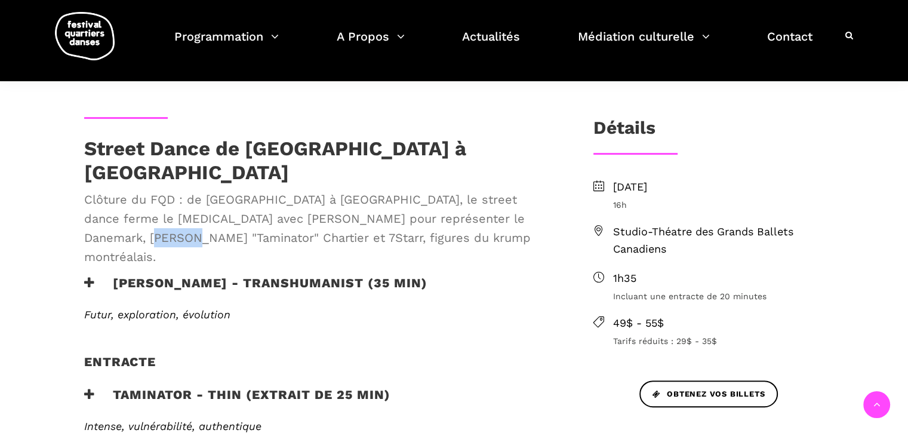
drag, startPoint x: 509, startPoint y: 203, endPoint x: 543, endPoint y: 204, distance: 34.0
click at [543, 204] on span "Clôture du FQD : de [GEOGRAPHIC_DATA] à [GEOGRAPHIC_DATA], le street dance ferm…" at bounding box center [319, 228] width 470 height 76
copy span "7Starr"
